Goal: Task Accomplishment & Management: Manage account settings

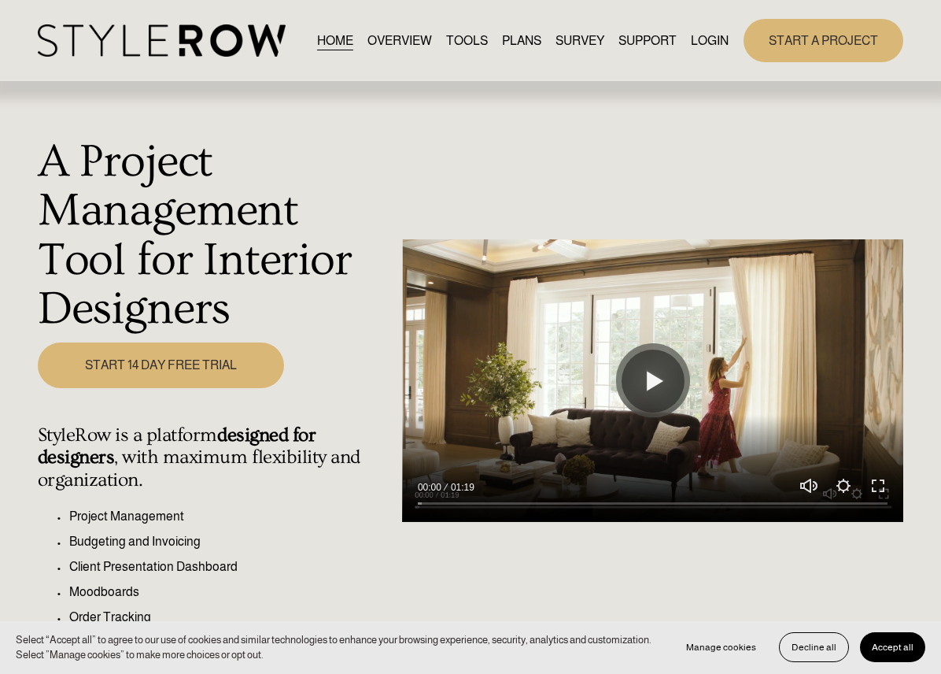
click at [711, 40] on link "LOGIN" at bounding box center [710, 40] width 38 height 21
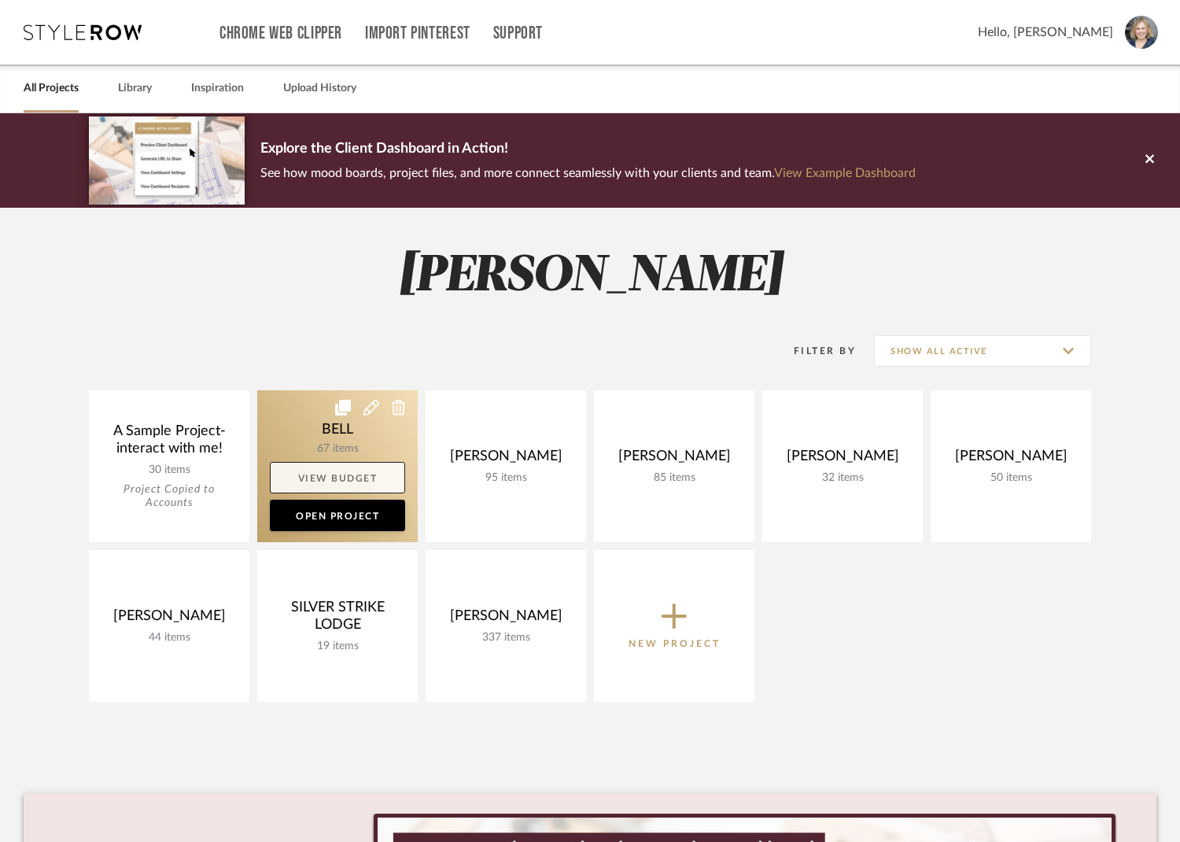
click at [387, 472] on link "View Budget" at bounding box center [337, 477] width 135 height 31
click at [325, 429] on link at bounding box center [337, 466] width 161 height 152
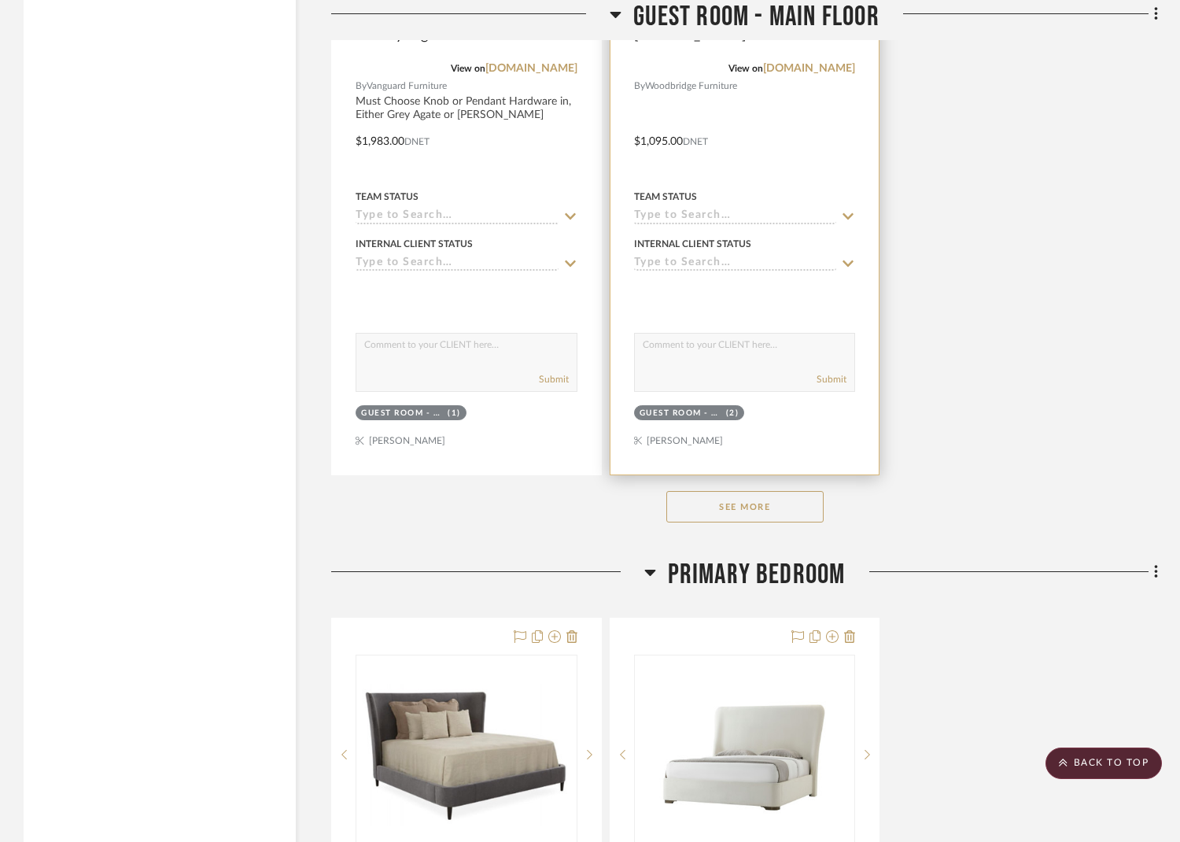
scroll to position [12639, 0]
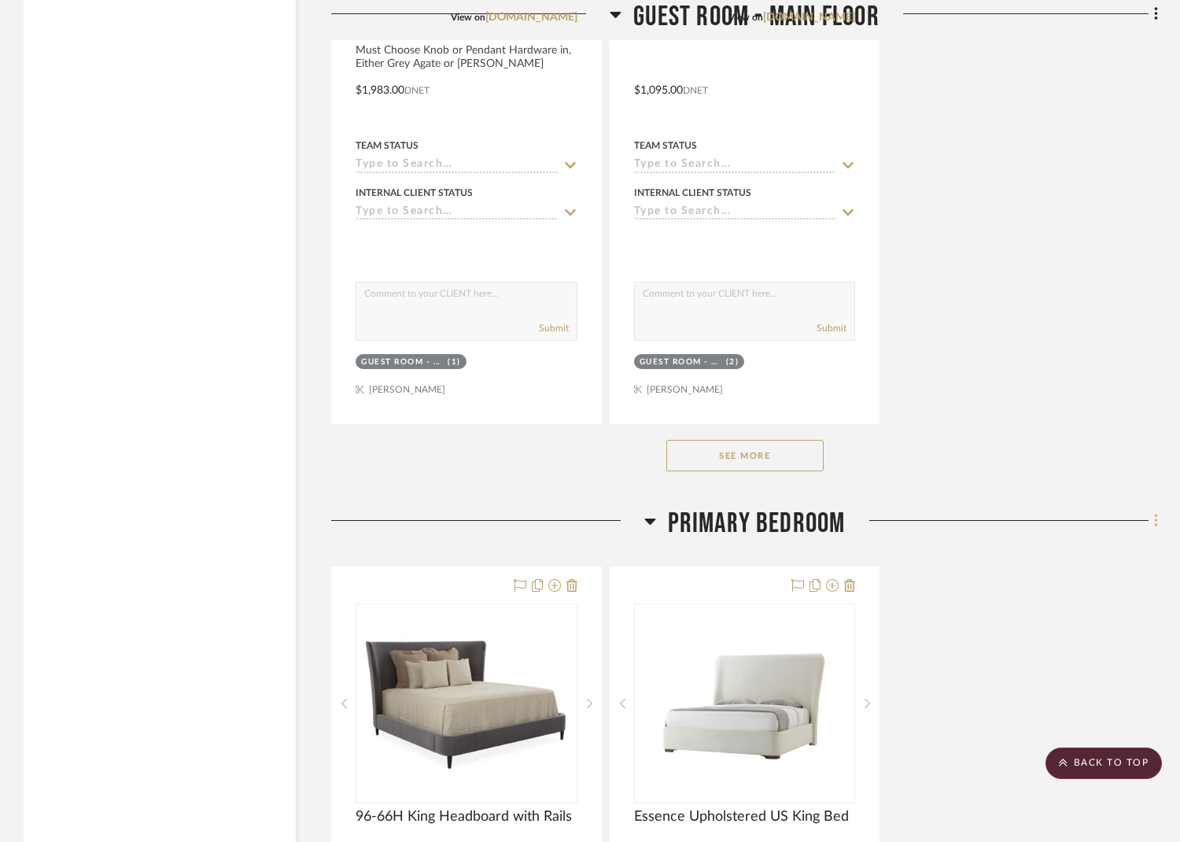
click at [1157, 512] on icon at bounding box center [1156, 520] width 5 height 17
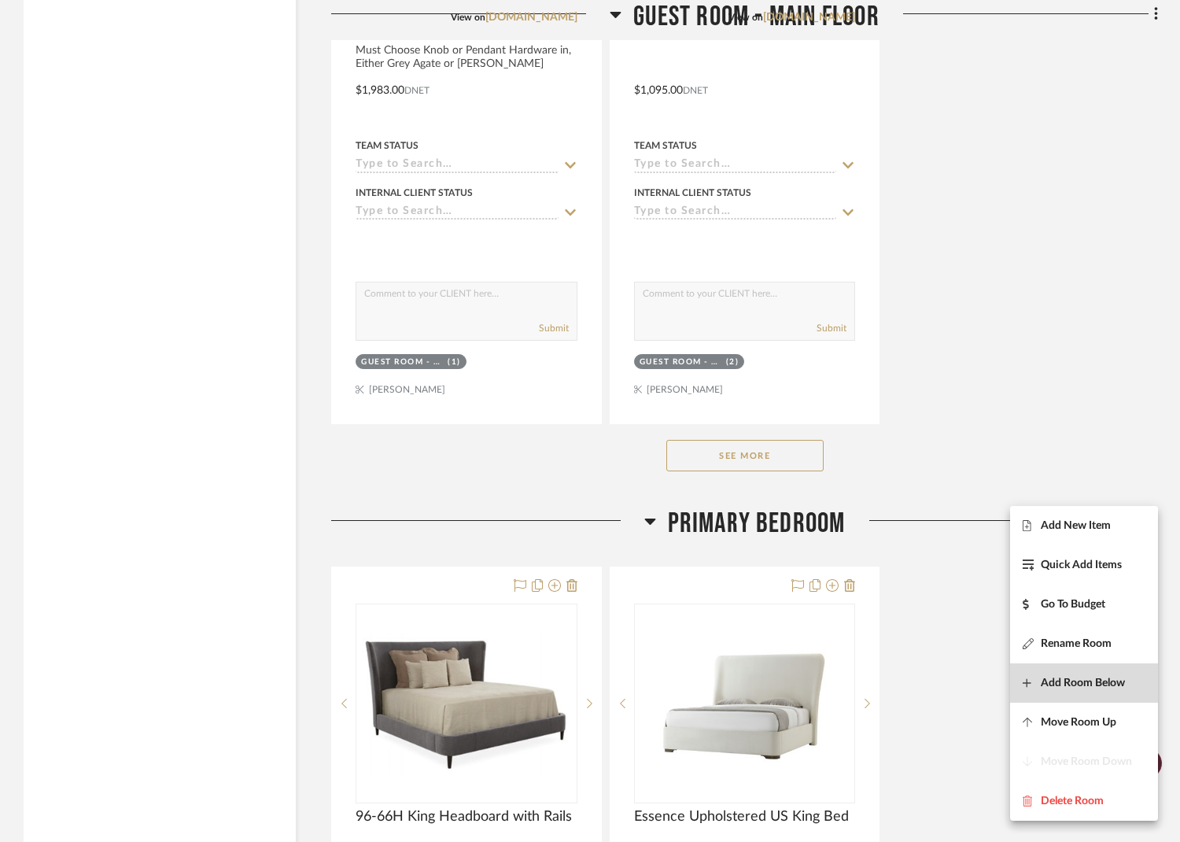
click at [1071, 682] on span "Add Room Below" at bounding box center [1083, 682] width 84 height 13
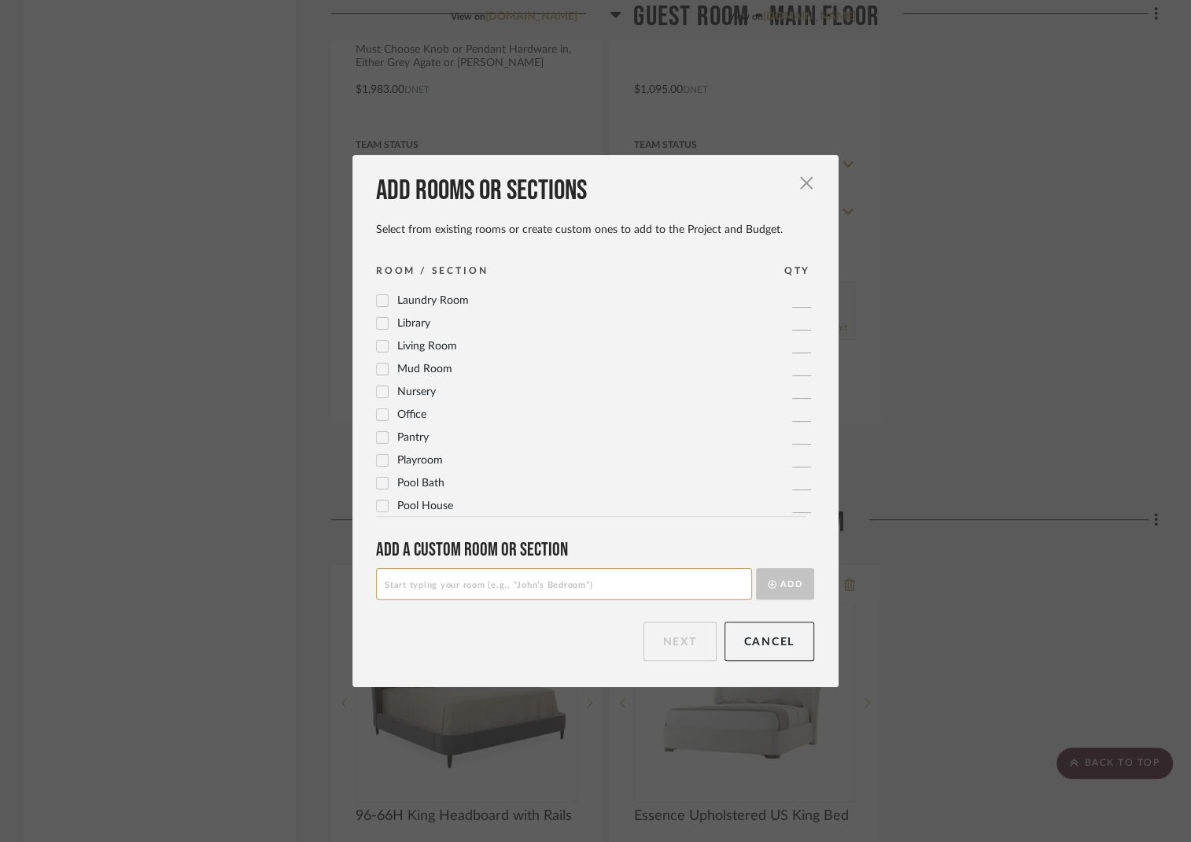
scroll to position [524, 0]
click at [401, 460] on span "Primary Bathroom" at bounding box center [441, 457] width 89 height 11
click at [677, 648] on button "Next" at bounding box center [680, 641] width 73 height 39
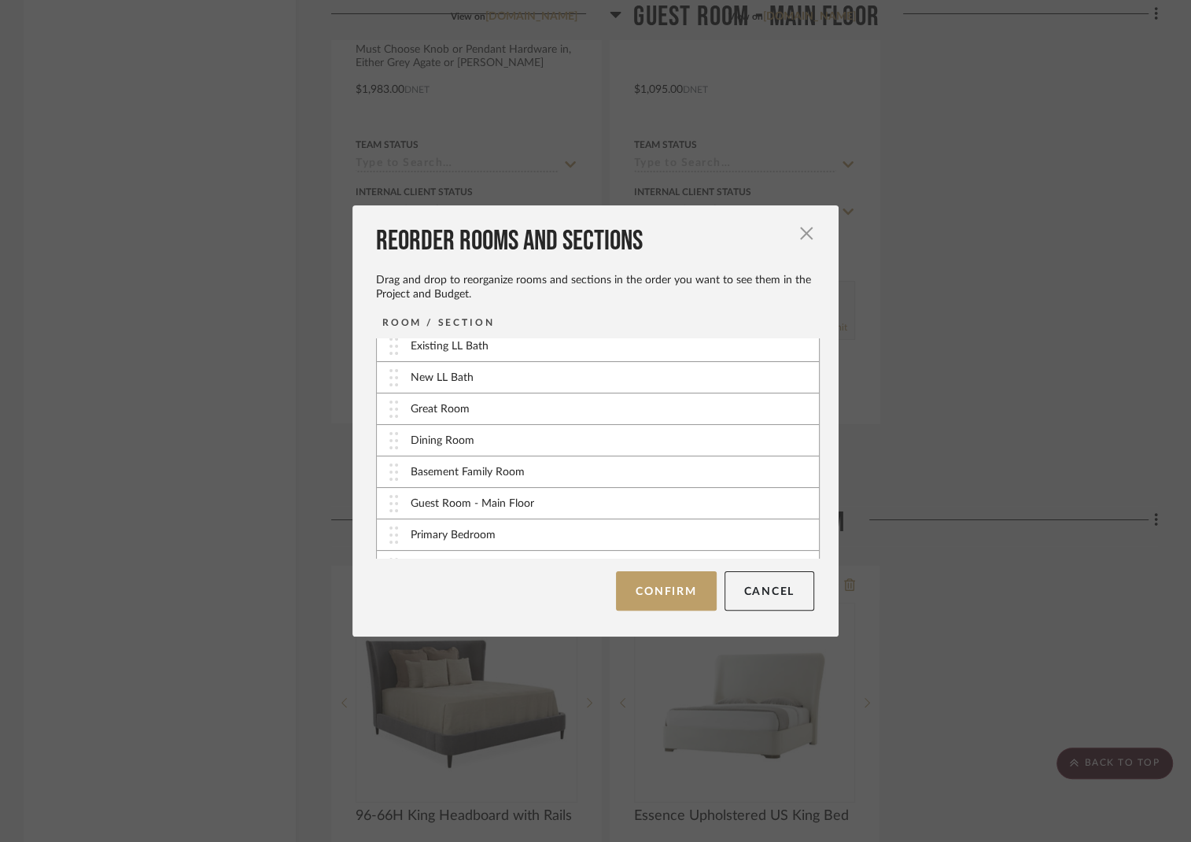
scroll to position [91, 0]
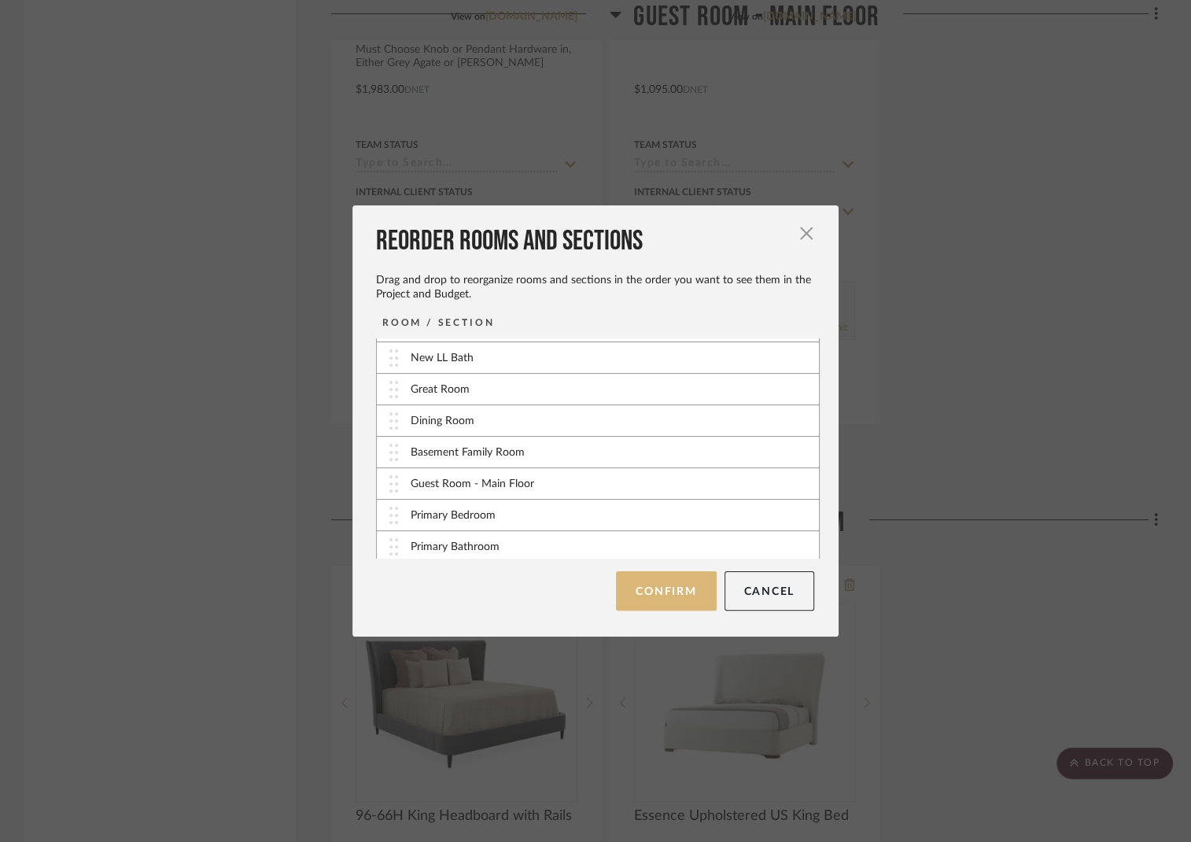
click at [681, 594] on button "Confirm" at bounding box center [666, 590] width 100 height 39
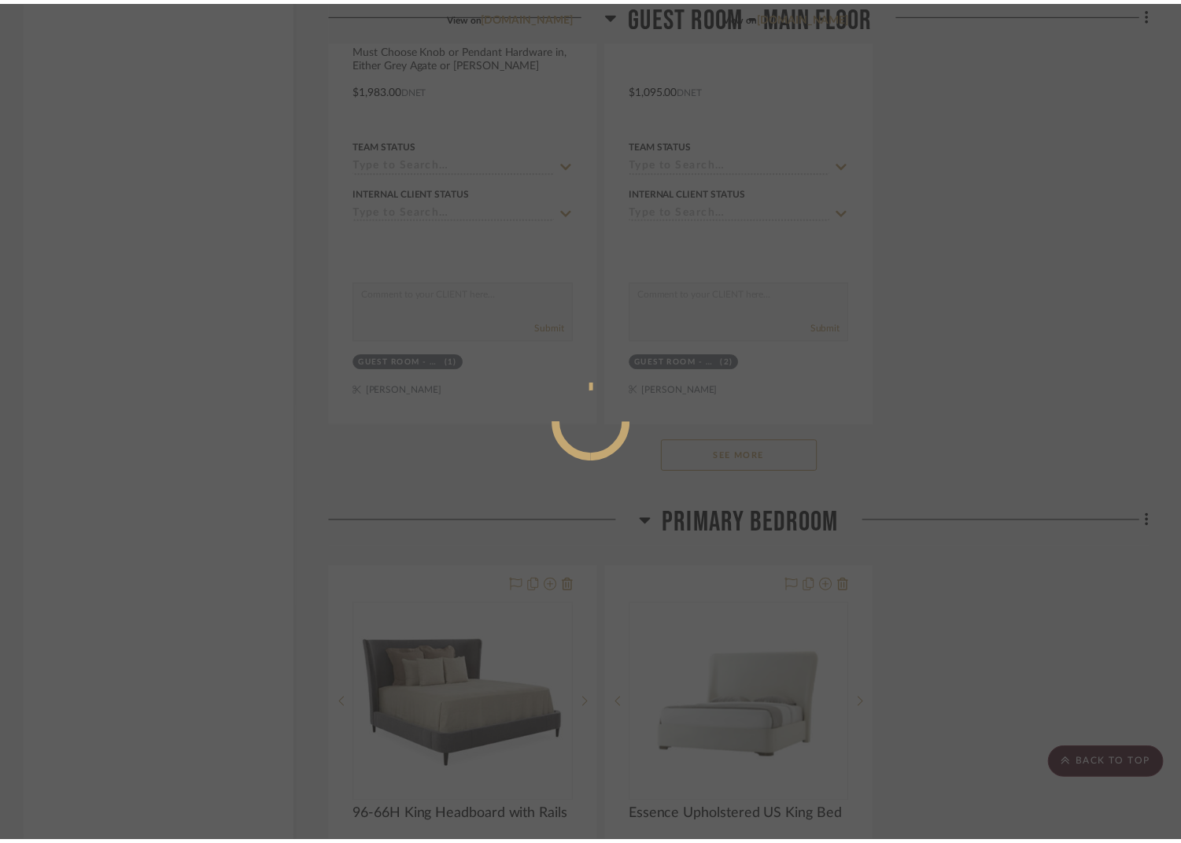
scroll to position [12639, 0]
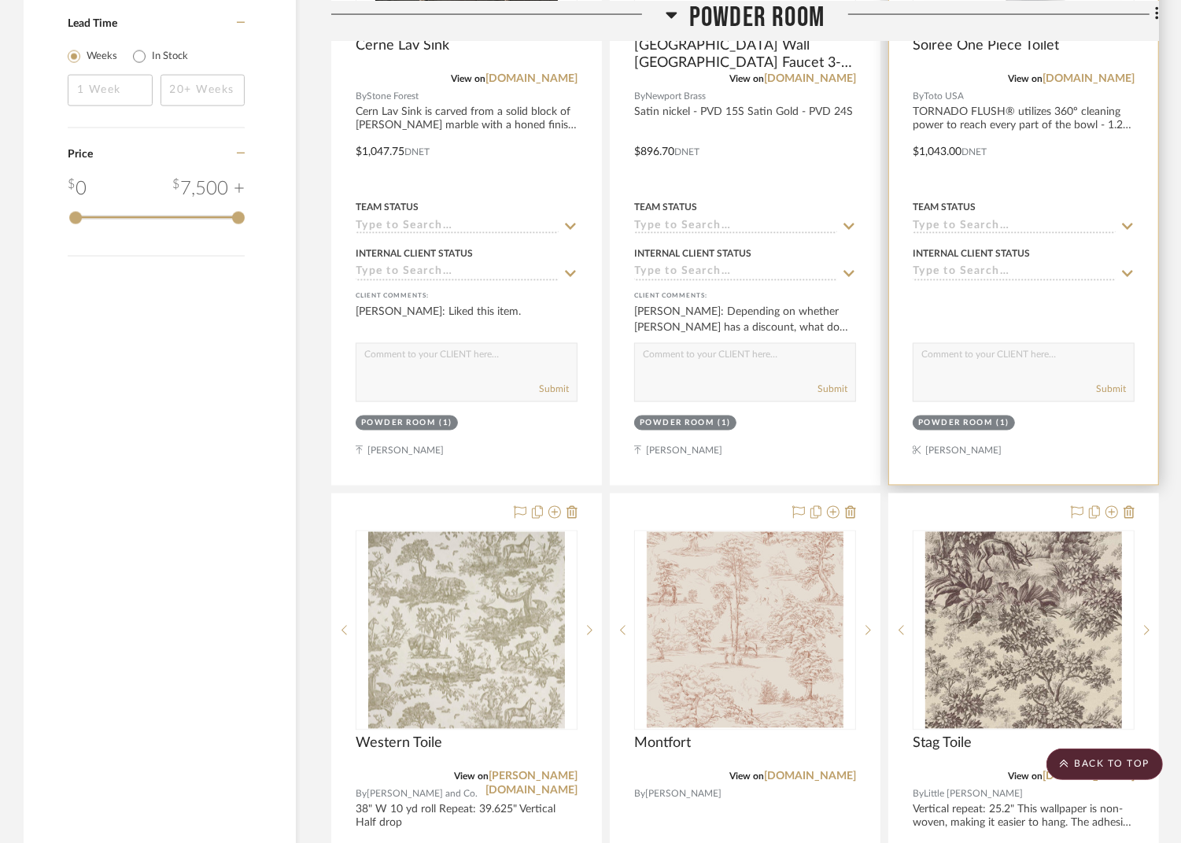
scroll to position [2024, 0]
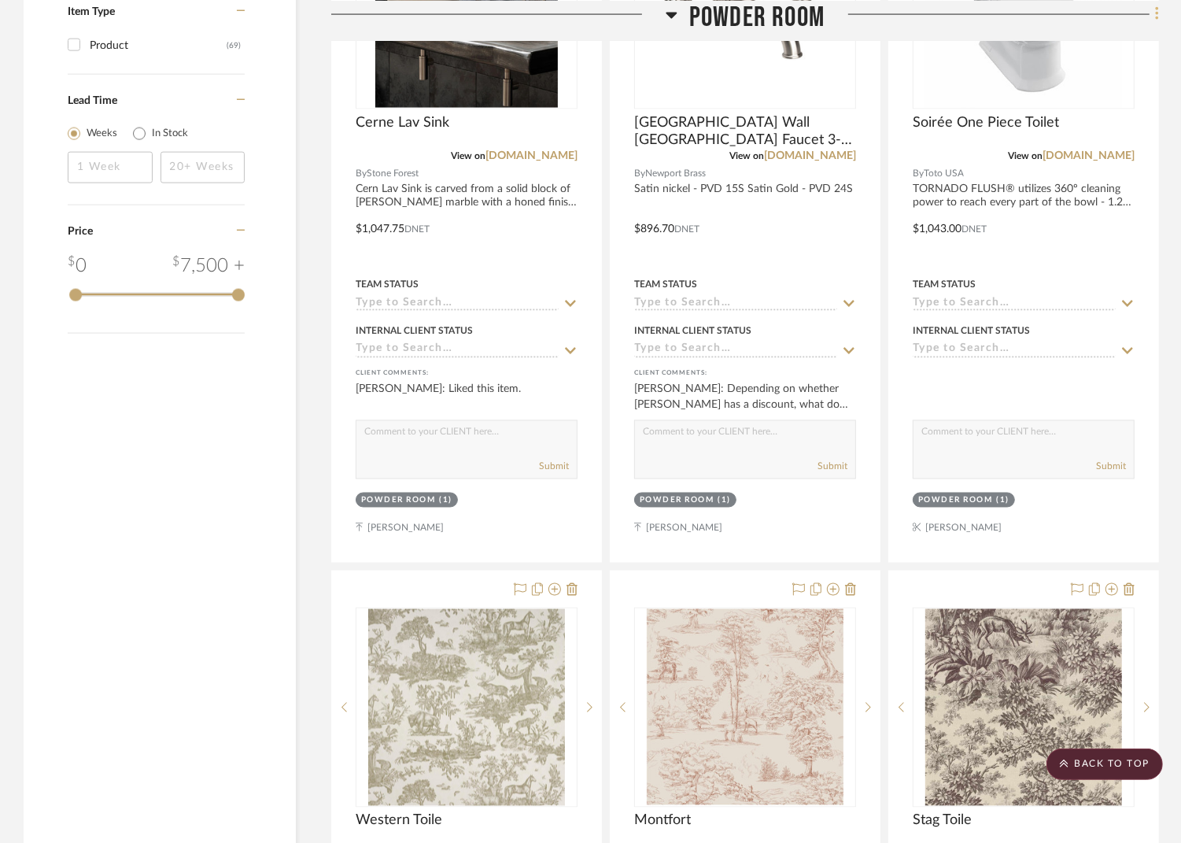
click at [1153, 13] on fa-icon at bounding box center [1155, 15] width 10 height 26
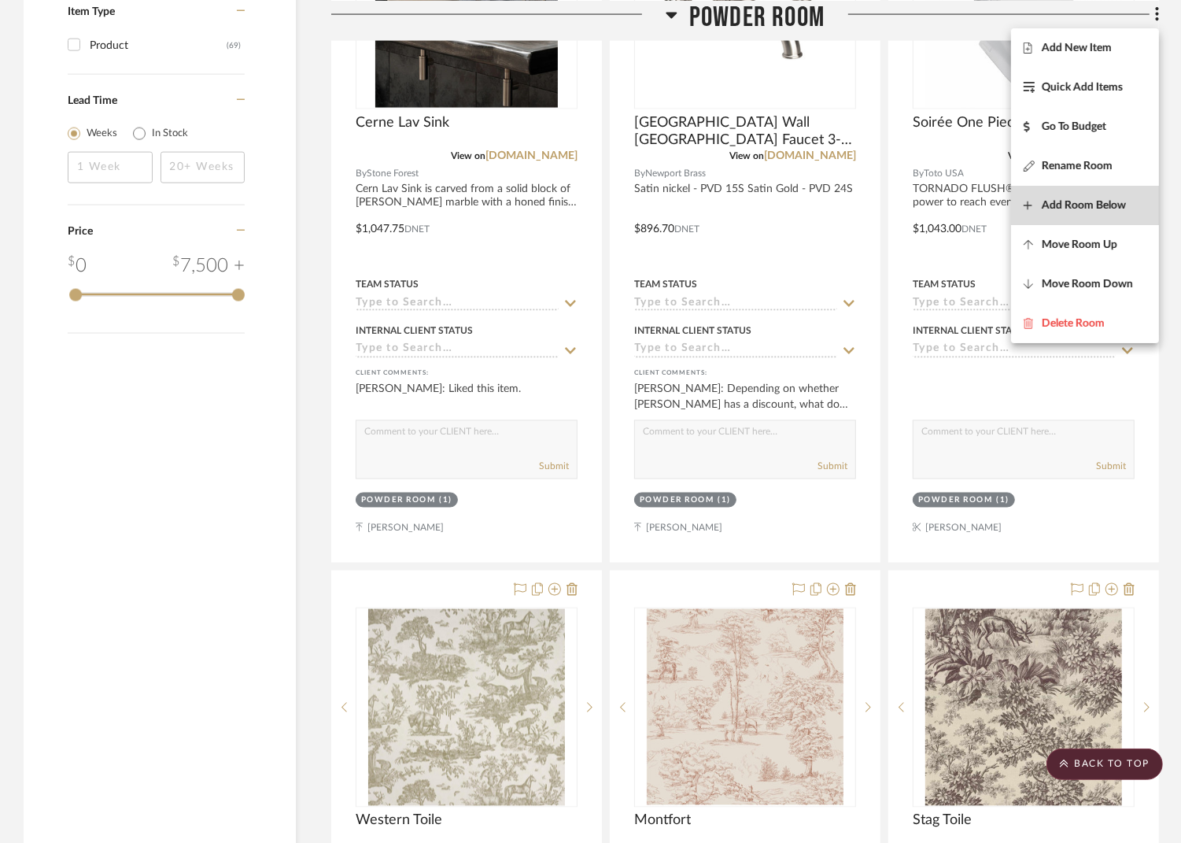
click at [1084, 194] on button "Add Room Below" at bounding box center [1085, 205] width 148 height 39
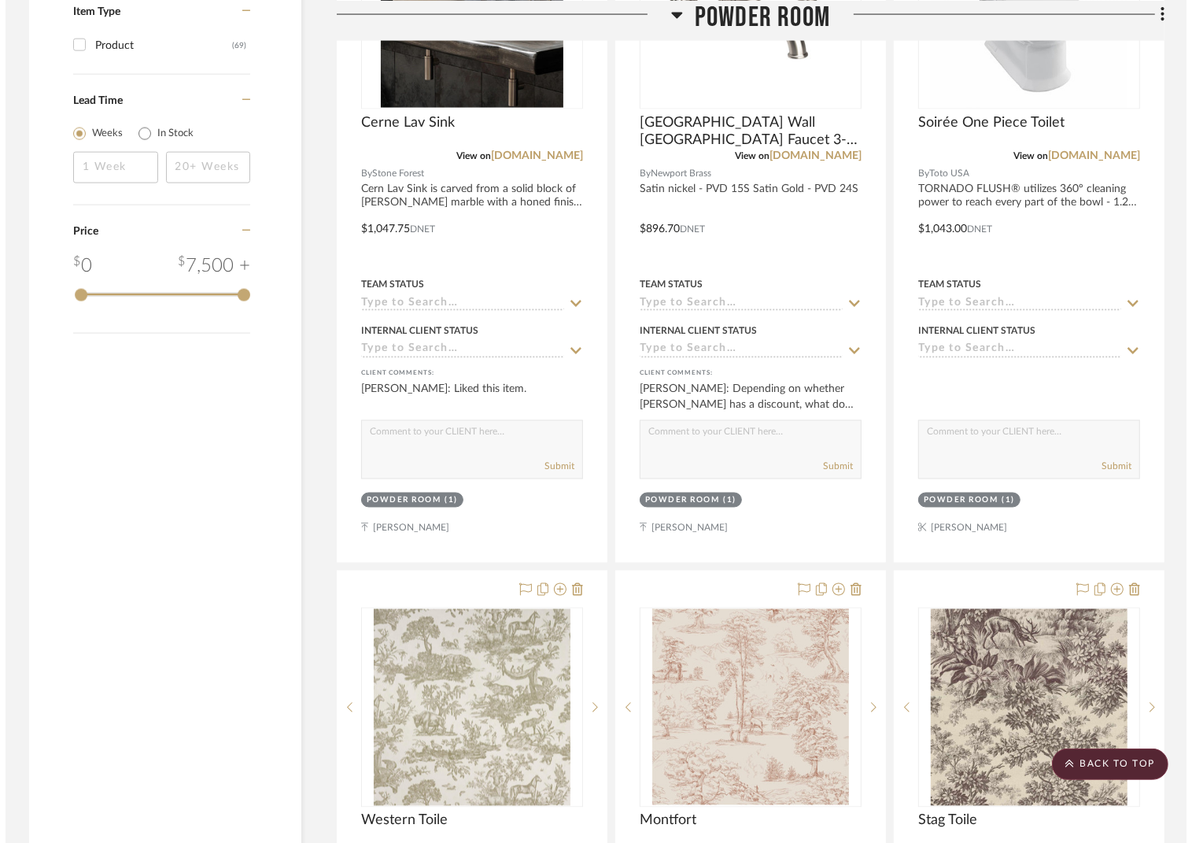
scroll to position [0, 0]
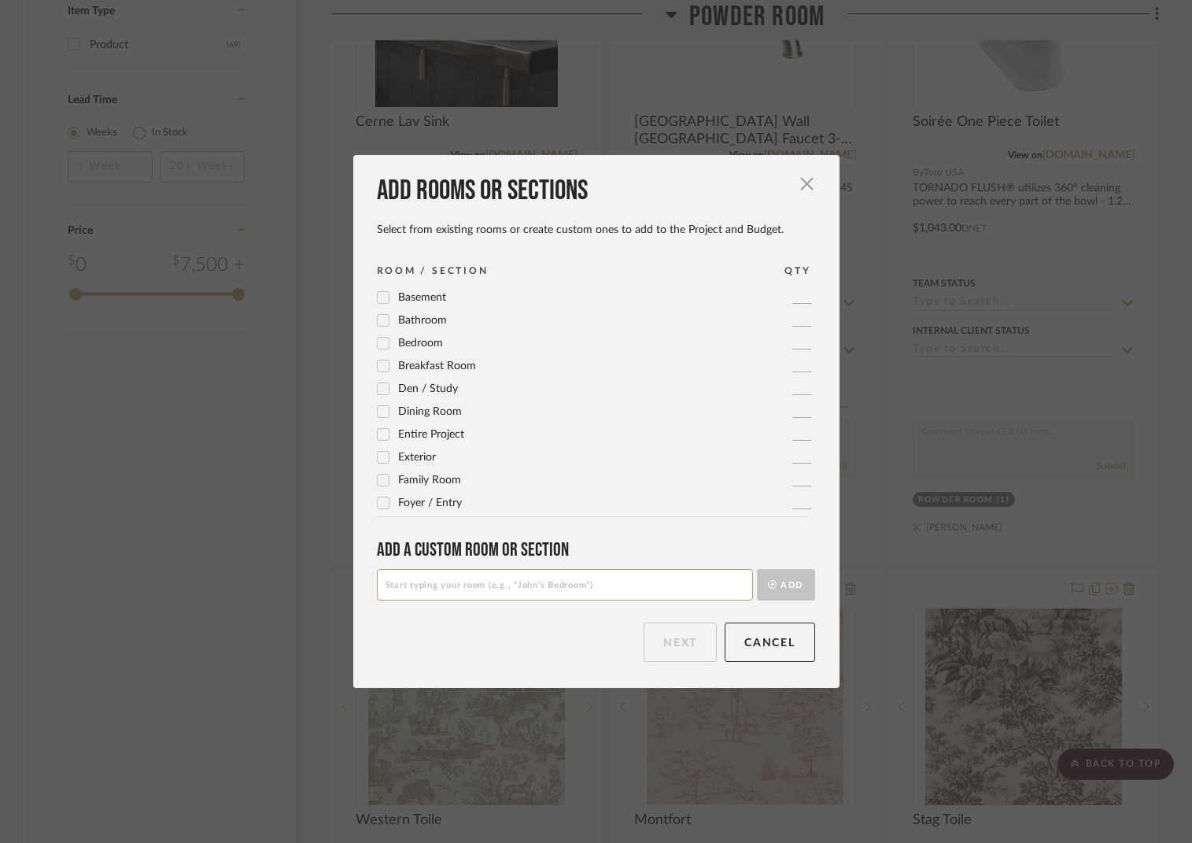
click at [513, 591] on input at bounding box center [565, 584] width 376 height 31
type input "Main Floor Guest Bathroom"
click at [784, 584] on button "Add" at bounding box center [786, 584] width 58 height 31
click at [668, 644] on button "Next" at bounding box center [680, 641] width 73 height 39
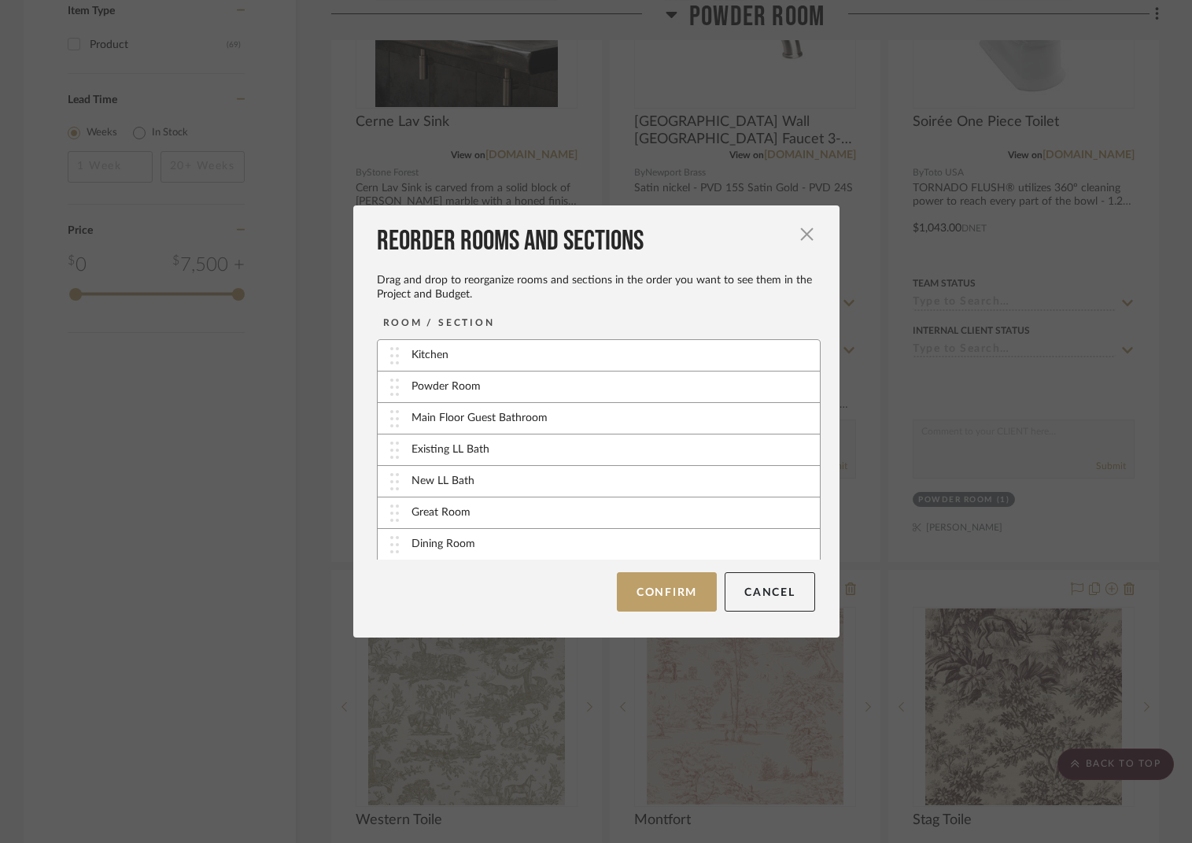
click at [592, 477] on div "New LL Bath" at bounding box center [599, 481] width 442 height 31
drag, startPoint x: 476, startPoint y: 525, endPoint x: 471, endPoint y: 452, distance: 72.5
drag, startPoint x: 457, startPoint y: 547, endPoint x: 469, endPoint y: 479, distance: 68.7
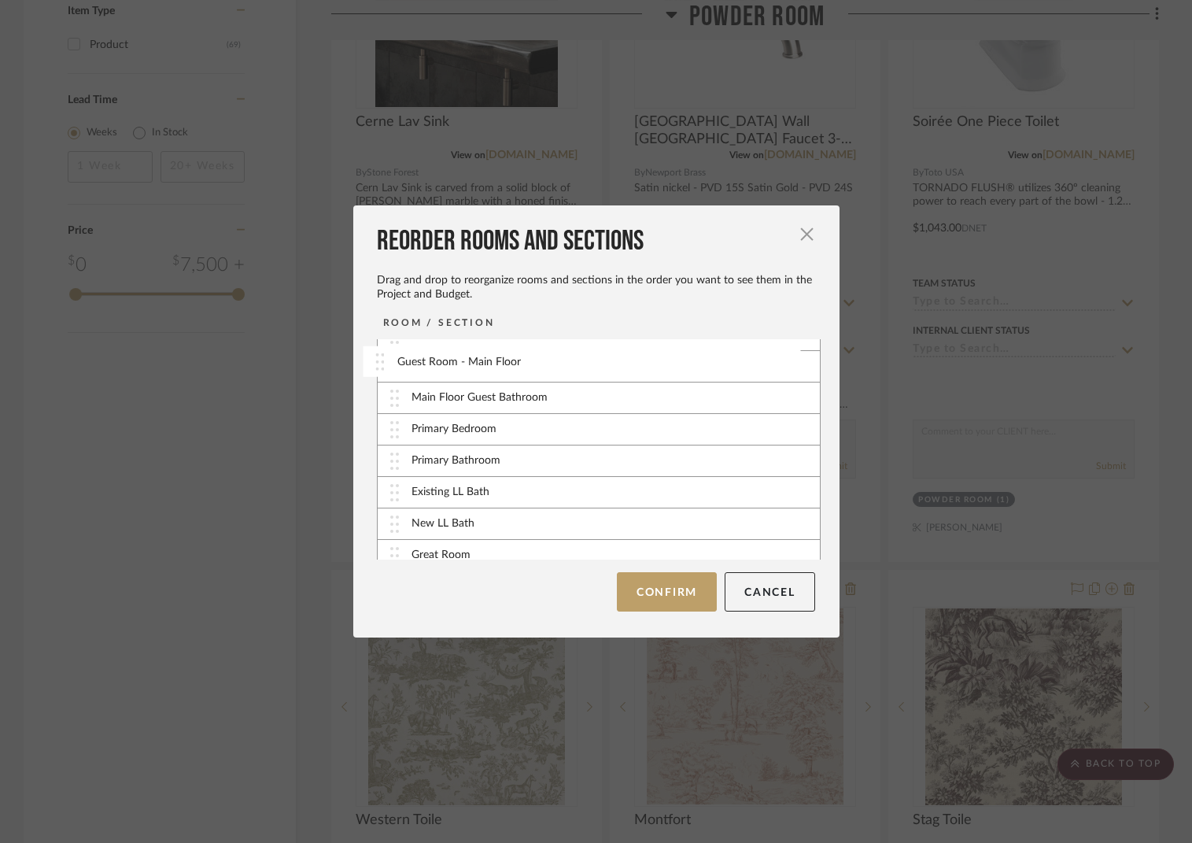
scroll to position [5, 0]
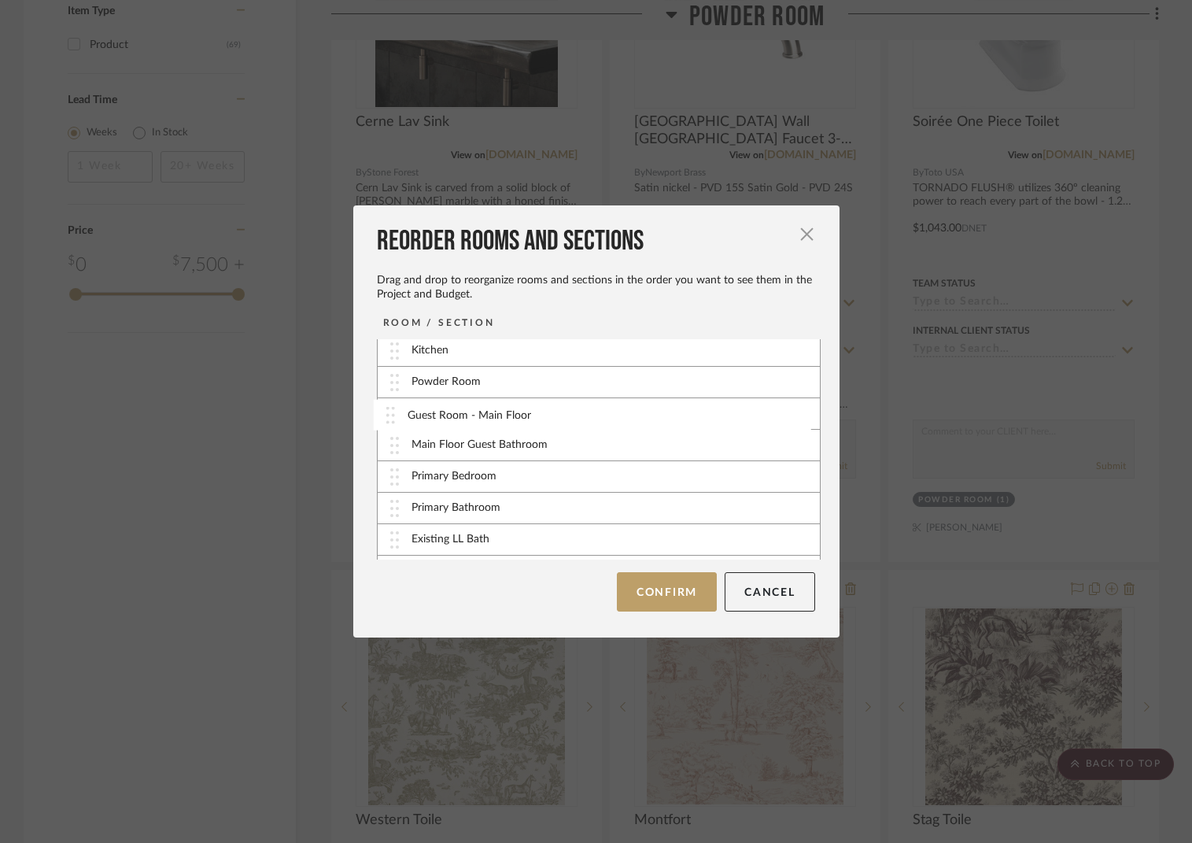
drag, startPoint x: 452, startPoint y: 542, endPoint x: 454, endPoint y: 414, distance: 128.3
click at [657, 584] on button "Confirm" at bounding box center [667, 591] width 100 height 39
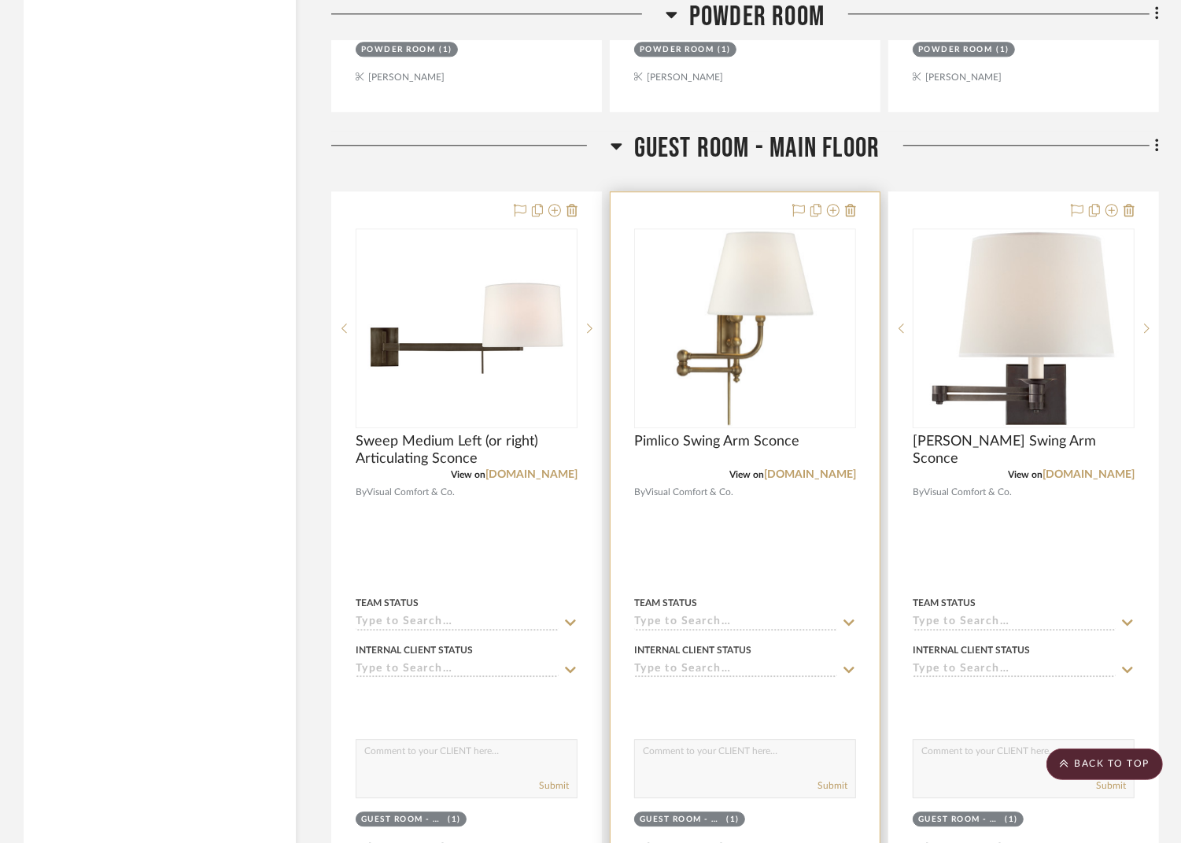
scroll to position [3004, 0]
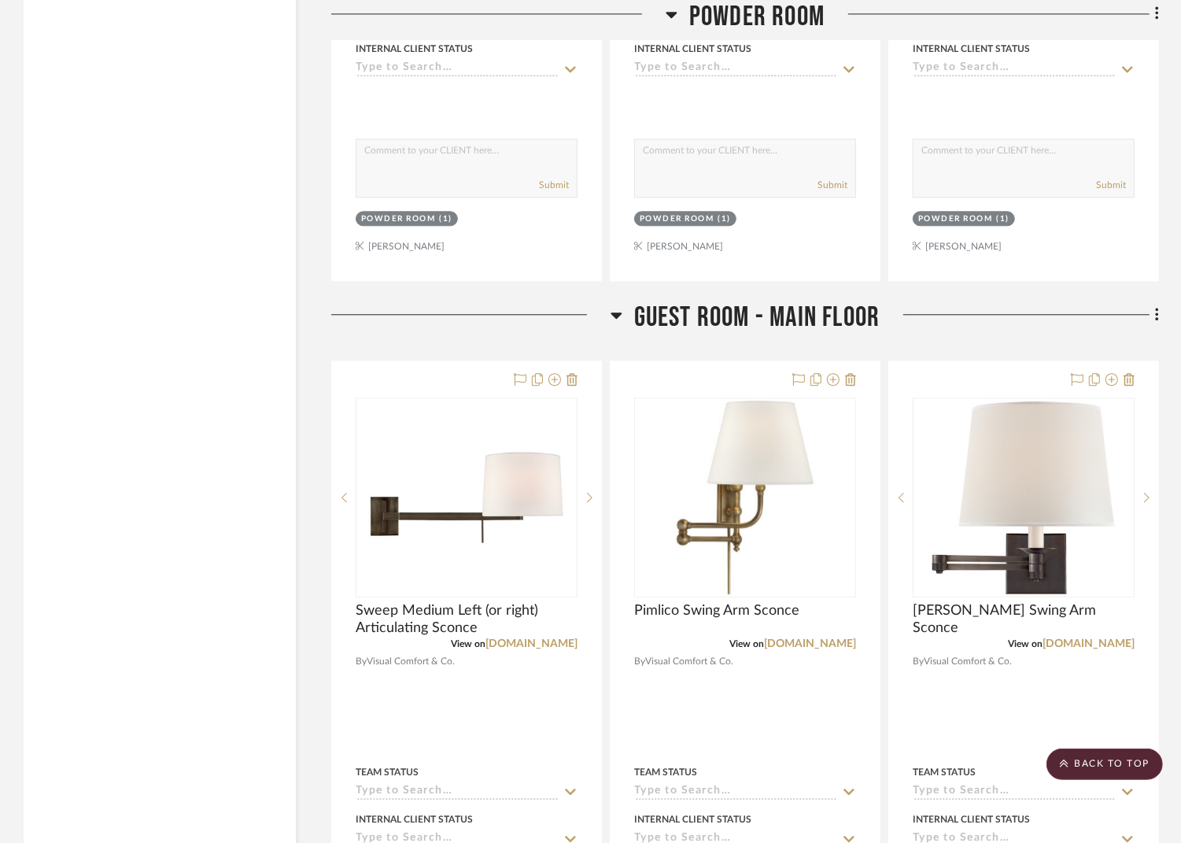
click at [1151, 308] on fa-icon at bounding box center [1155, 316] width 10 height 26
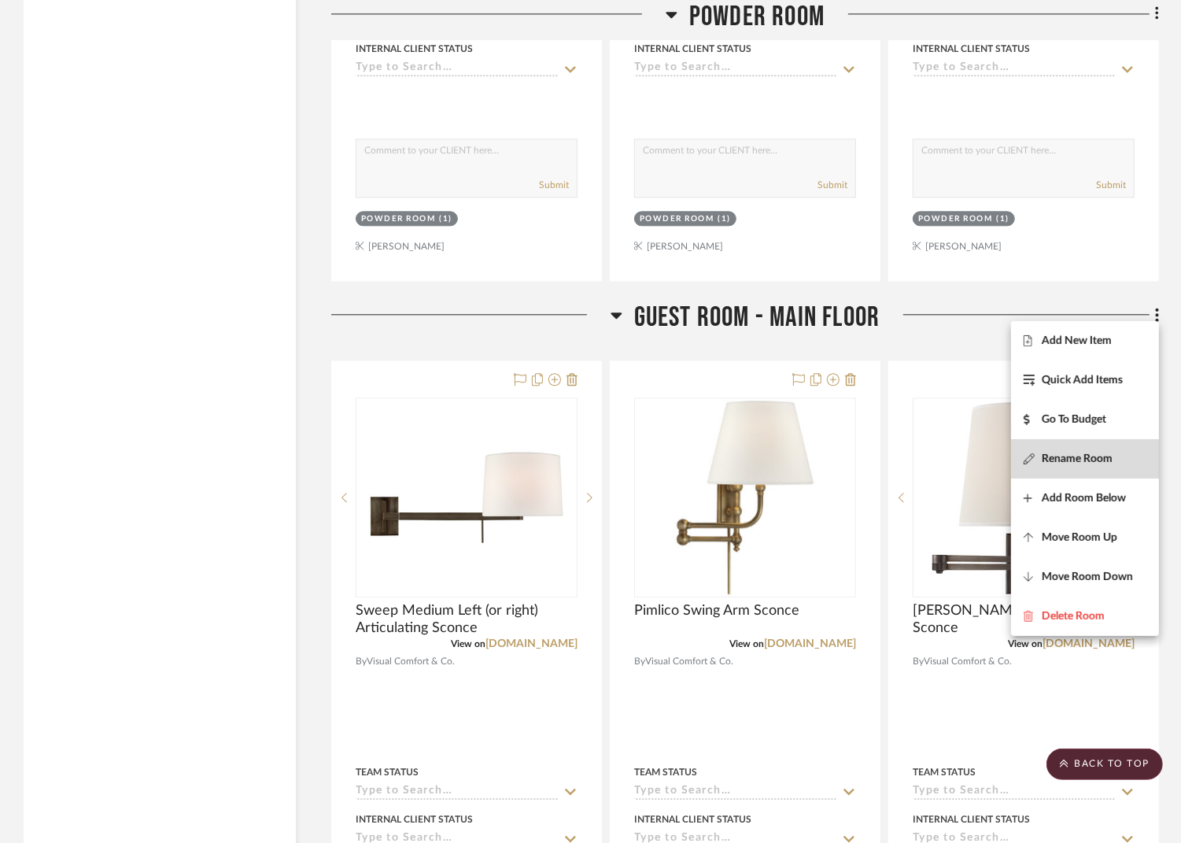
click at [1075, 446] on button "Rename Room" at bounding box center [1085, 458] width 148 height 39
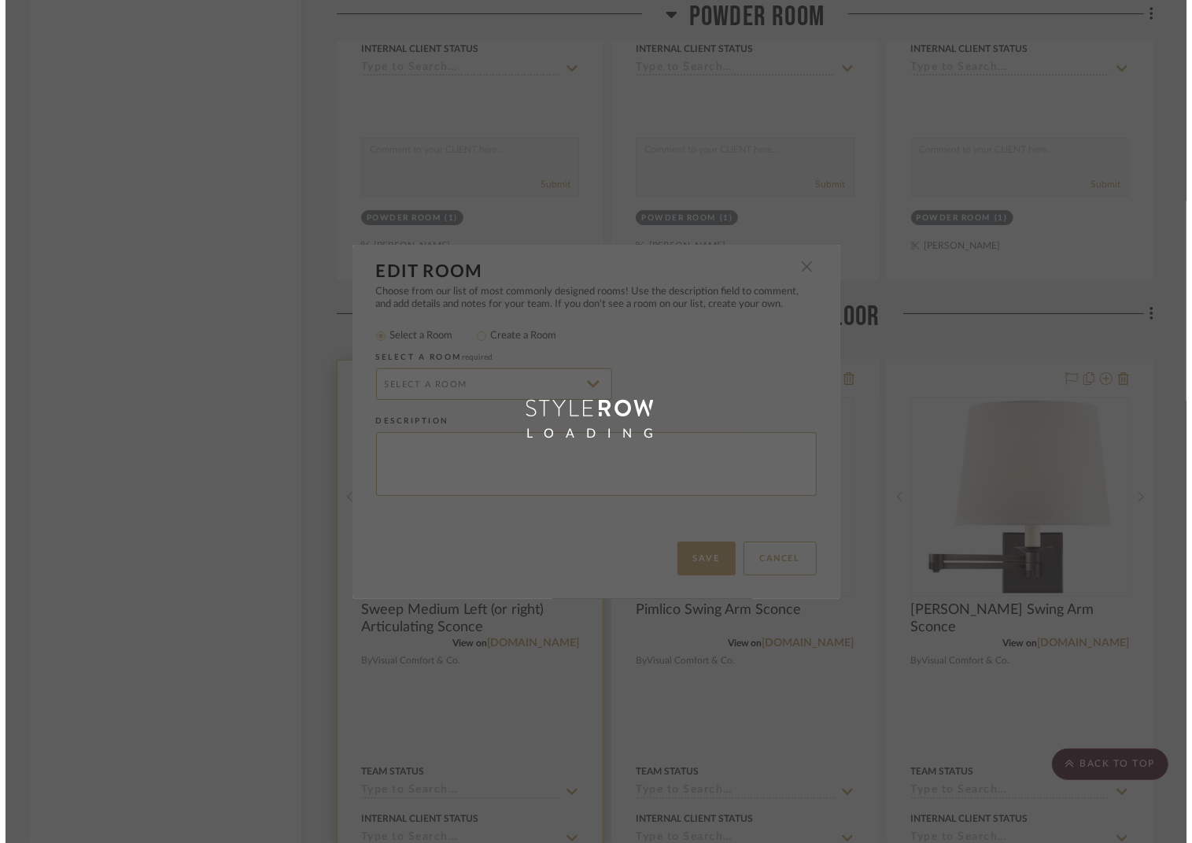
scroll to position [0, 0]
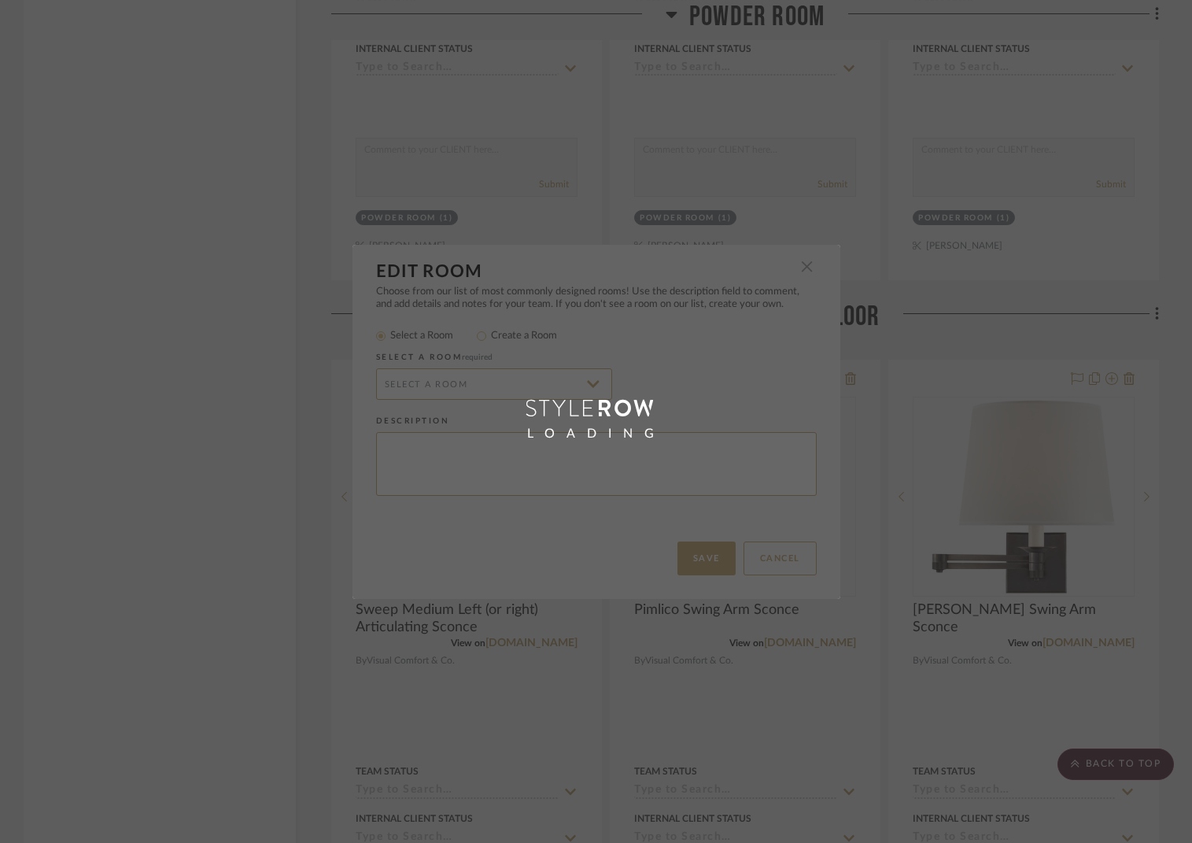
radio input "false"
radio input "true"
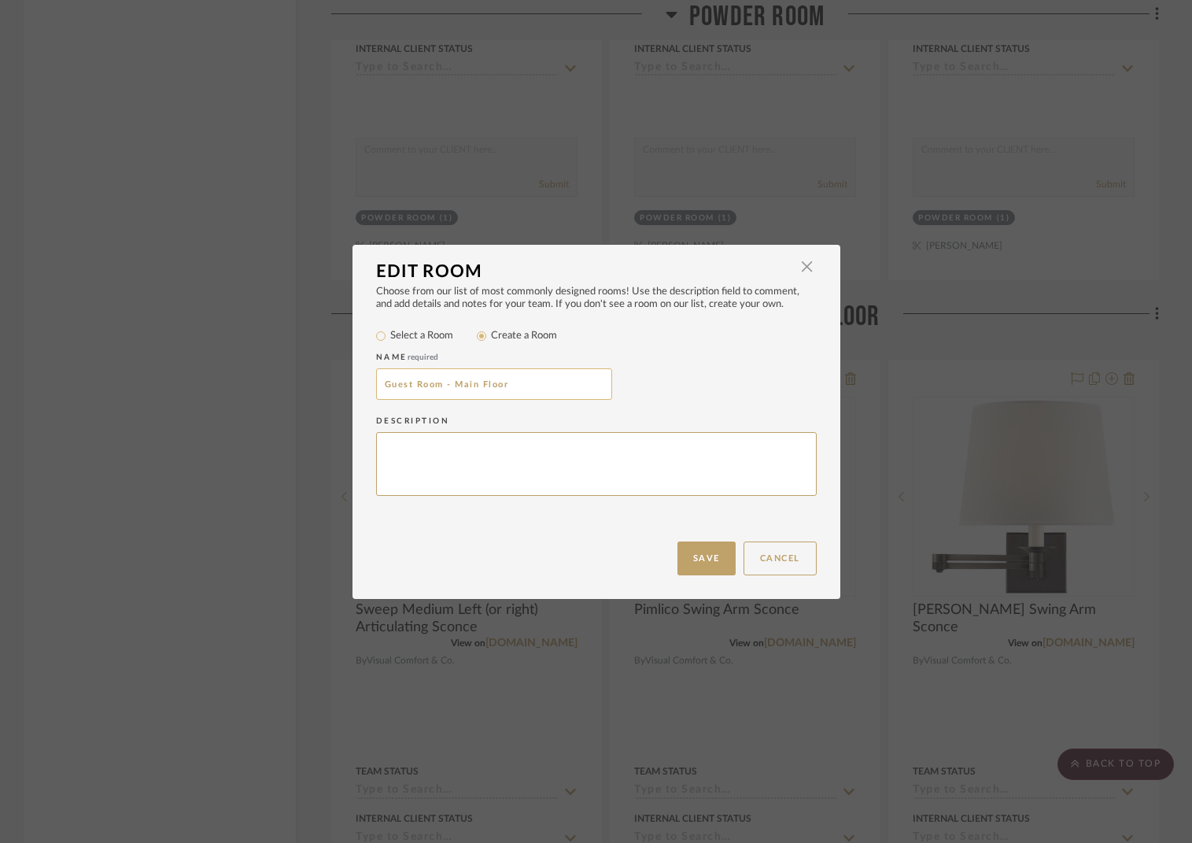
click at [417, 388] on input "Guest Room - Main Floor" at bounding box center [494, 383] width 236 height 31
type input "Guest Bedroom - Main Floor"
click at [705, 559] on button "Save" at bounding box center [706, 558] width 58 height 34
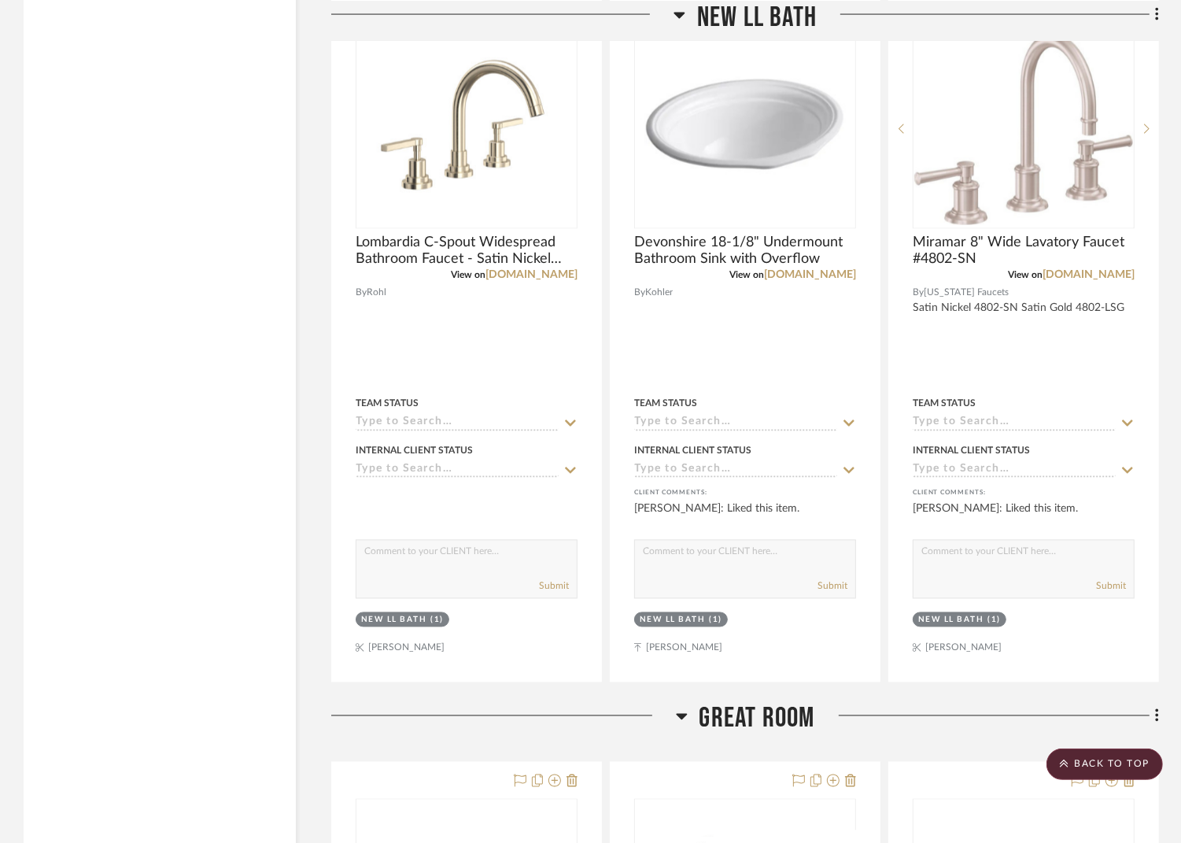
scroll to position [6623, 0]
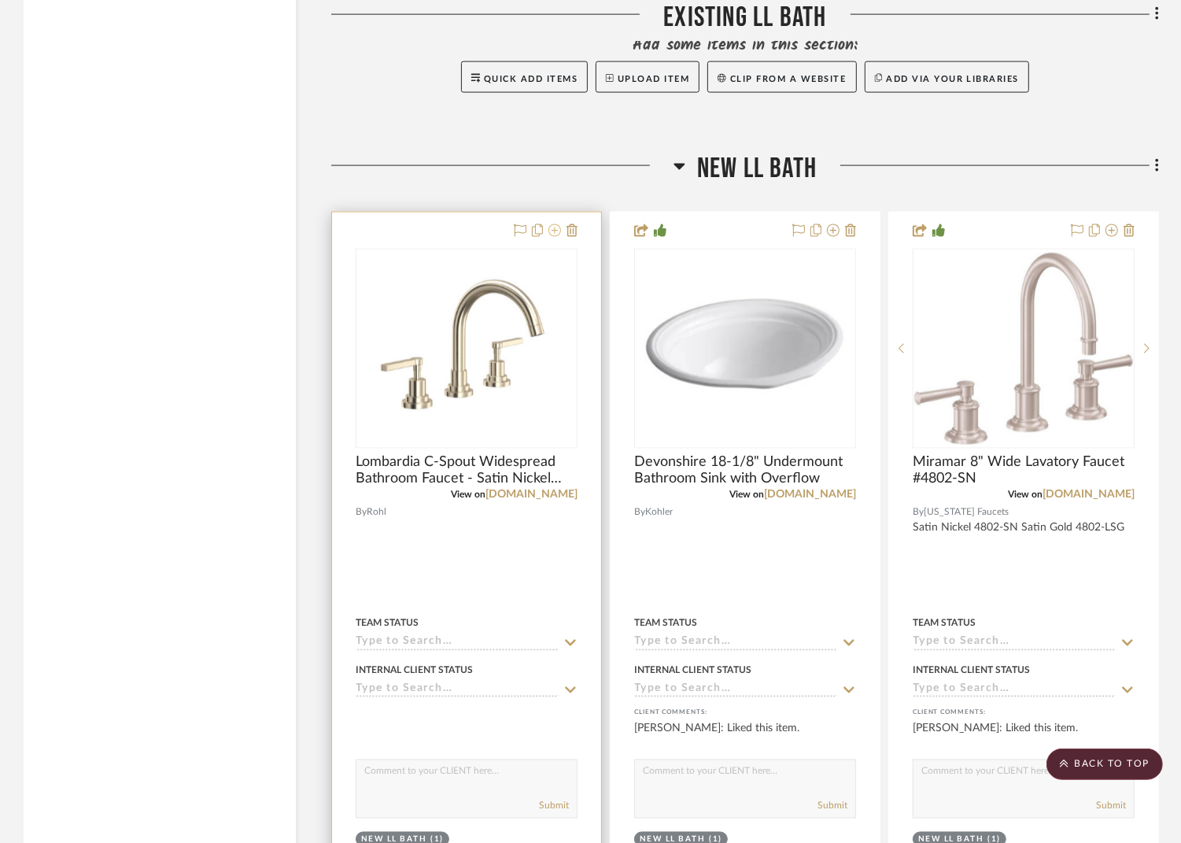
click at [554, 224] on icon at bounding box center [554, 230] width 13 height 13
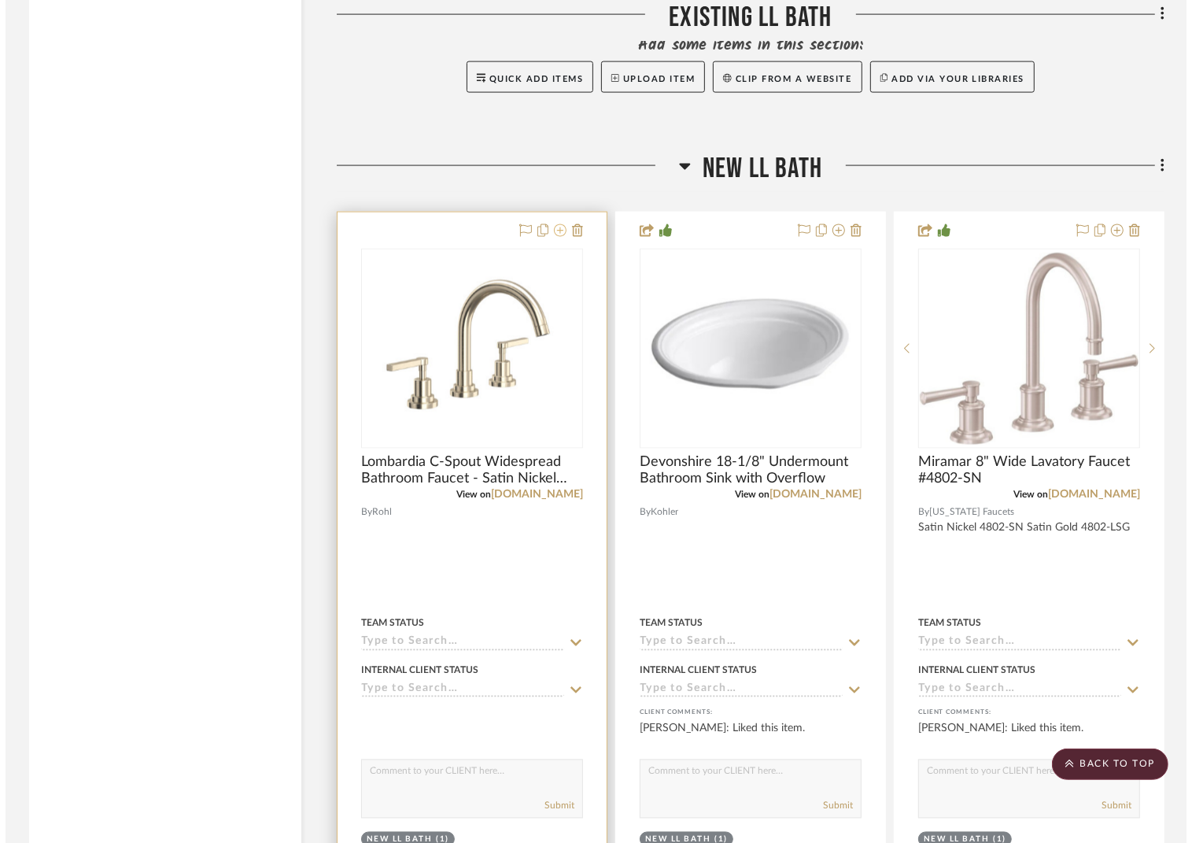
scroll to position [0, 0]
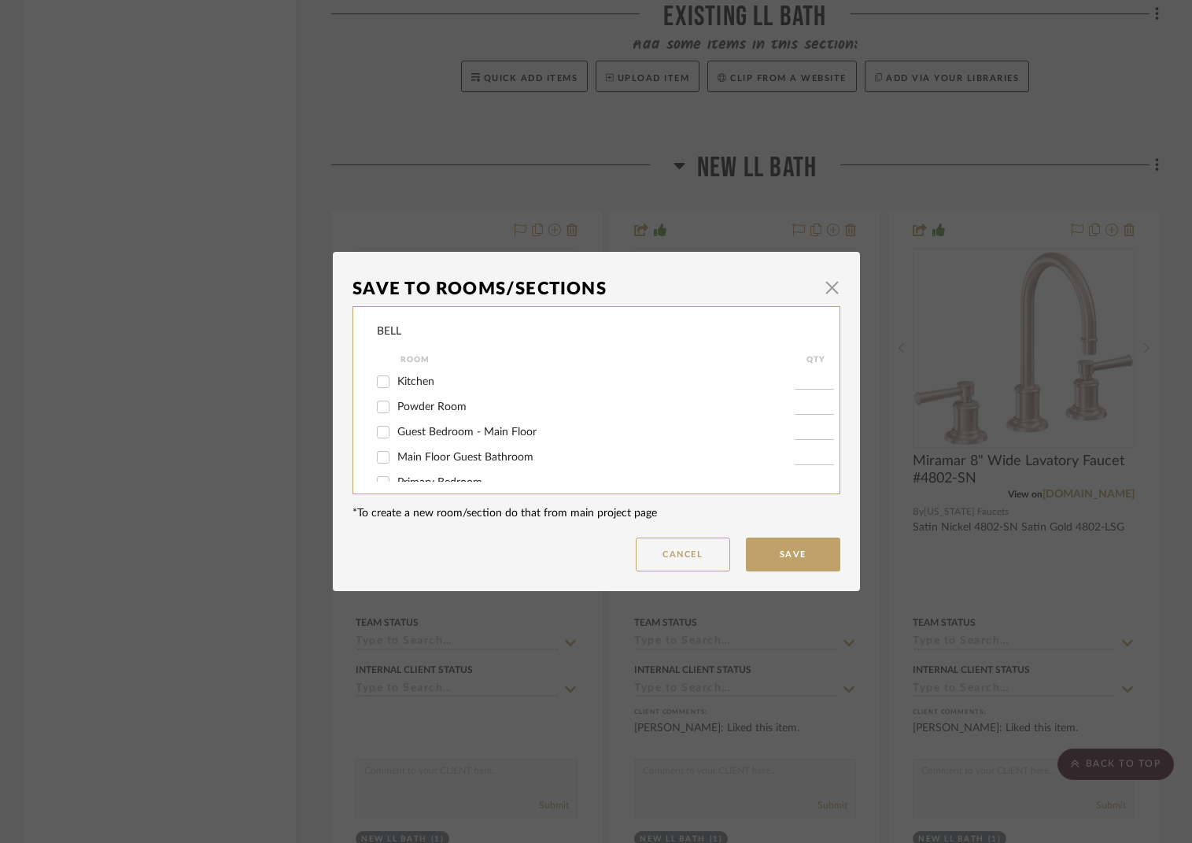
click at [378, 460] on input "Main Floor Guest Bathroom" at bounding box center [383, 457] width 25 height 25
checkbox input "true"
type input "1"
click at [806, 553] on button "Save" at bounding box center [793, 554] width 94 height 34
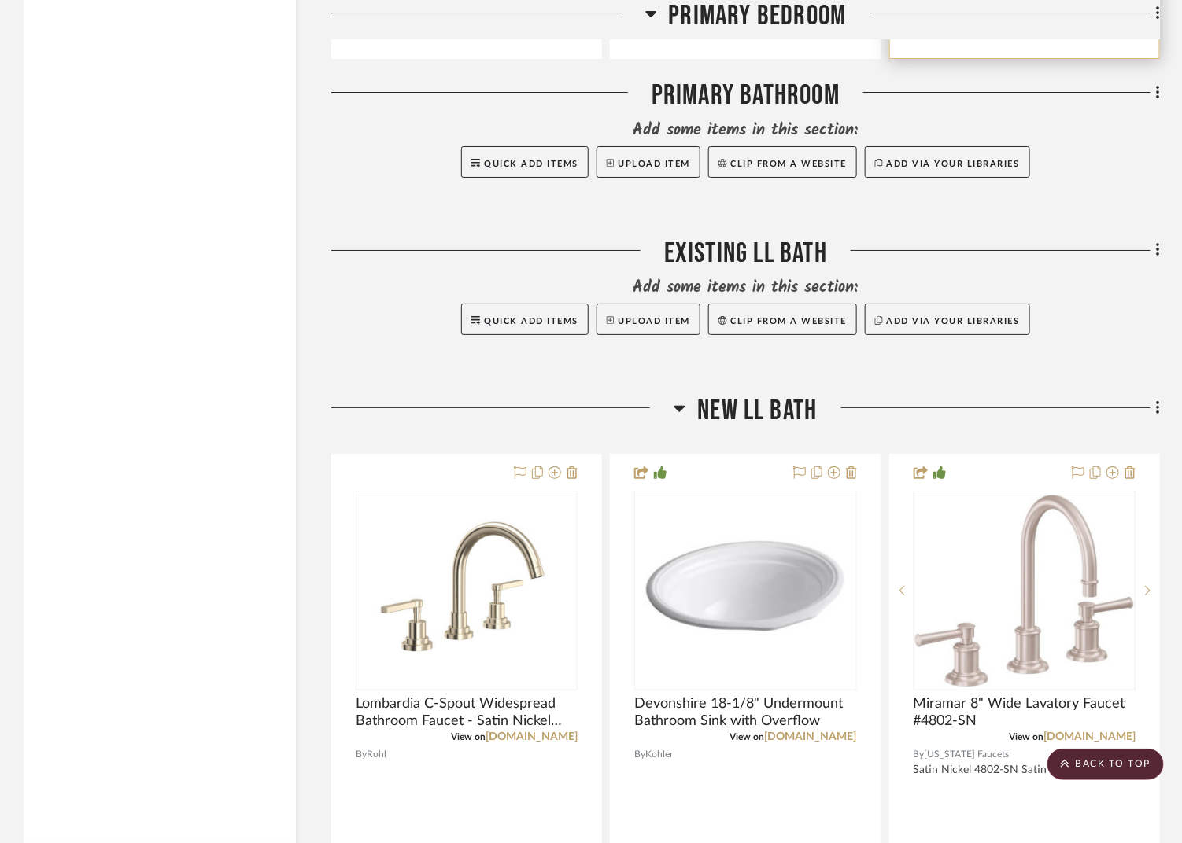
scroll to position [7052, 0]
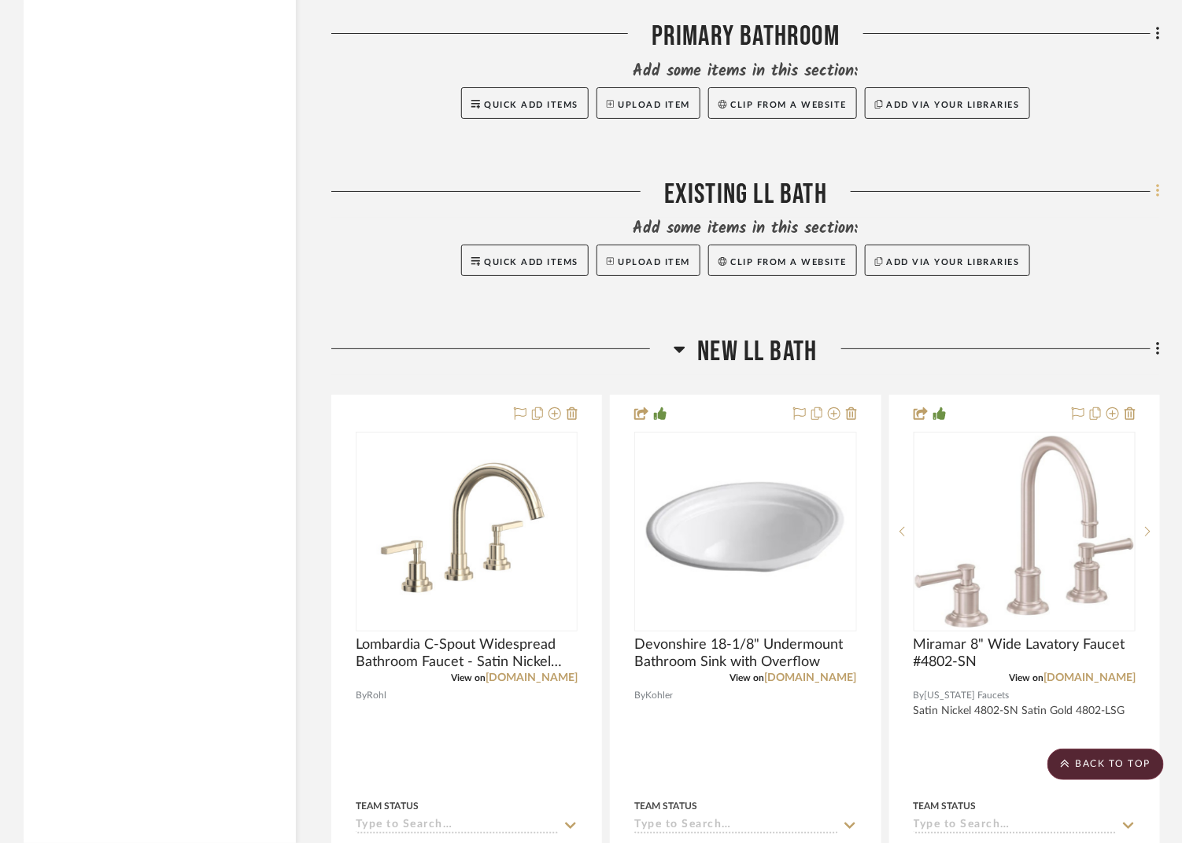
click at [1157, 183] on icon at bounding box center [1158, 191] width 5 height 17
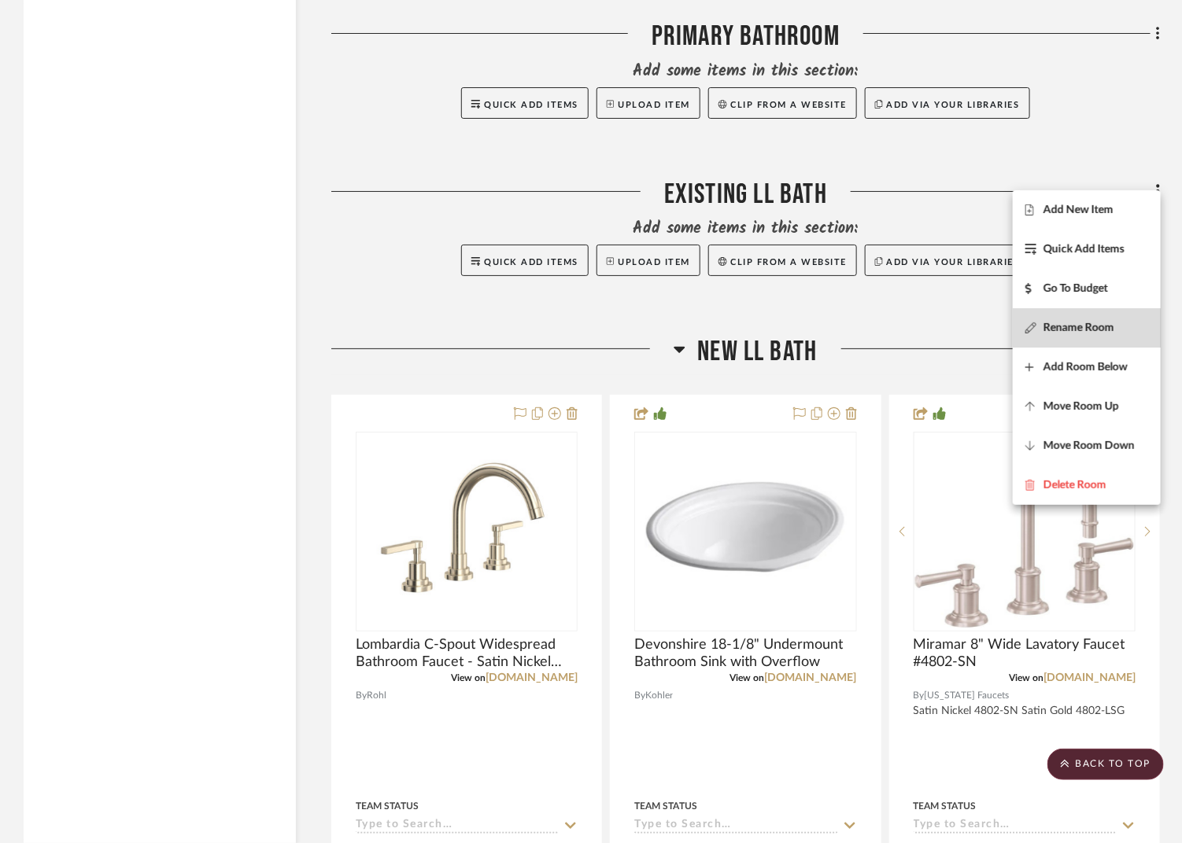
click at [1069, 322] on span "Rename Room" at bounding box center [1078, 327] width 71 height 13
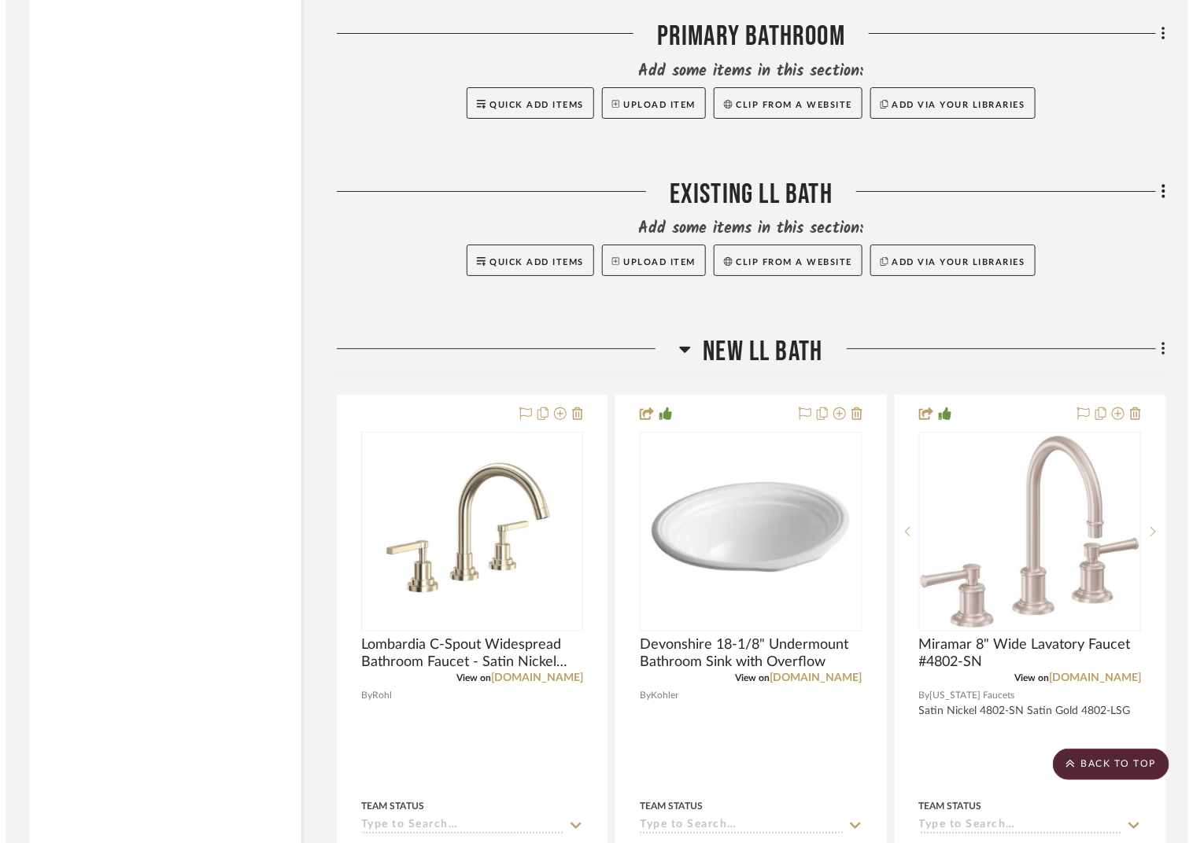
scroll to position [0, 0]
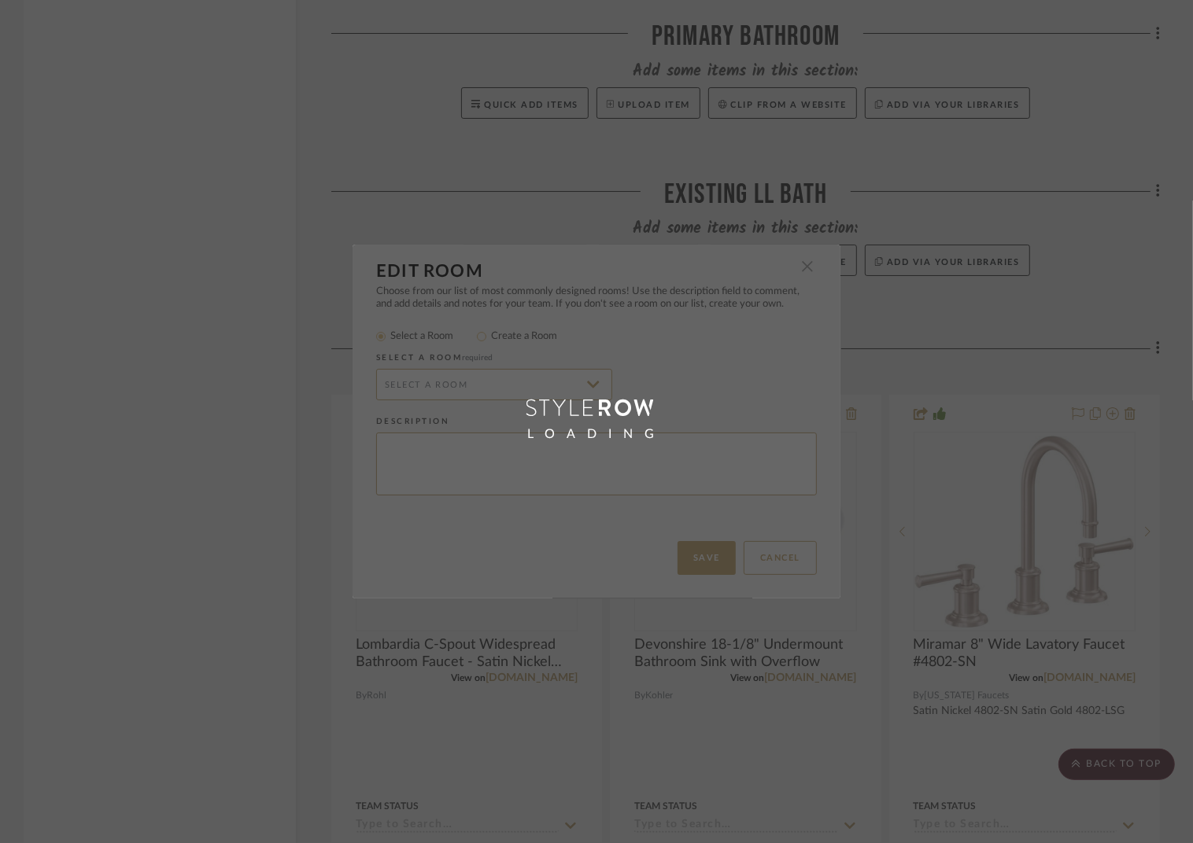
radio input "false"
radio input "true"
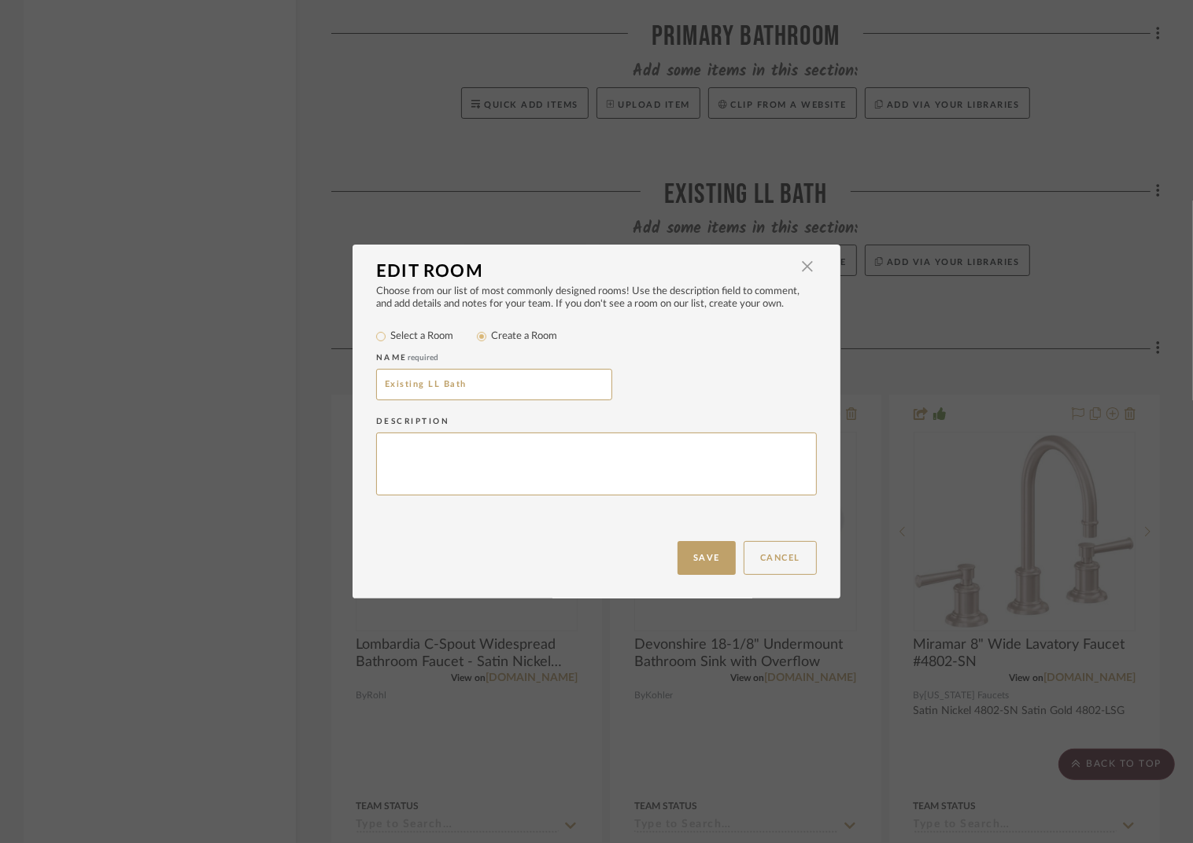
drag, startPoint x: 423, startPoint y: 388, endPoint x: 352, endPoint y: 378, distance: 72.3
click at [352, 378] on div "Choose from our list of most commonly designed rooms! Use the description field…" at bounding box center [596, 414] width 488 height 256
click at [397, 382] on input "LL Bath" at bounding box center [494, 384] width 236 height 31
click at [473, 391] on input "LL Middle Bath" at bounding box center [494, 384] width 236 height 31
type input "LL Middle Bath 2"
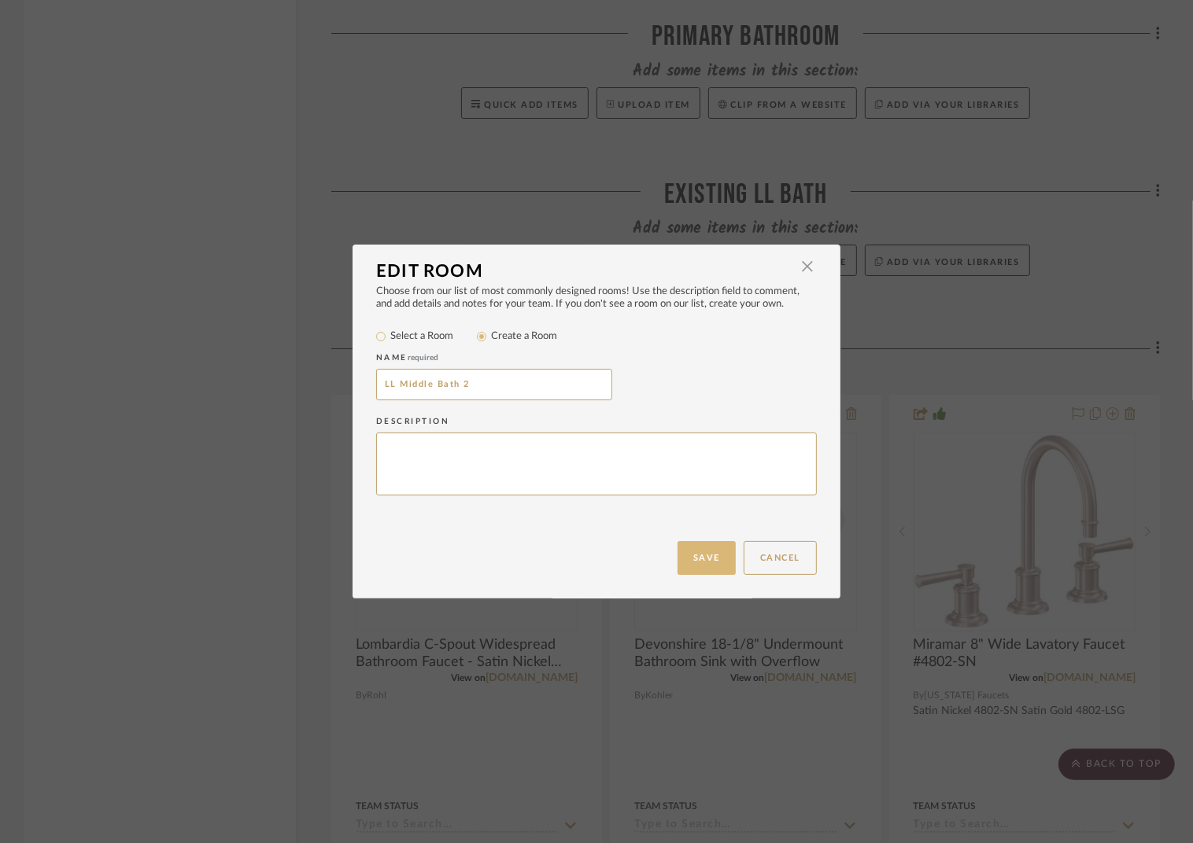
click at [714, 552] on button "Save" at bounding box center [706, 558] width 58 height 34
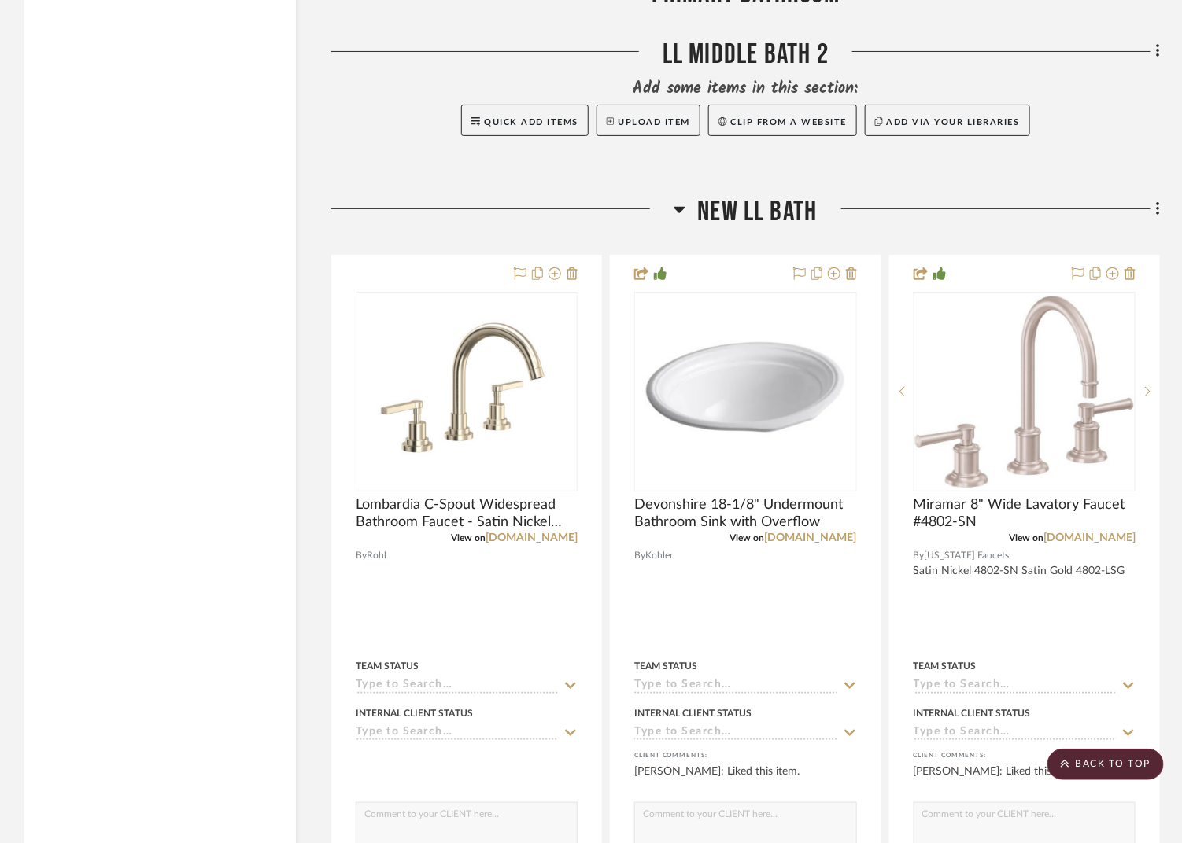
scroll to position [7070, 0]
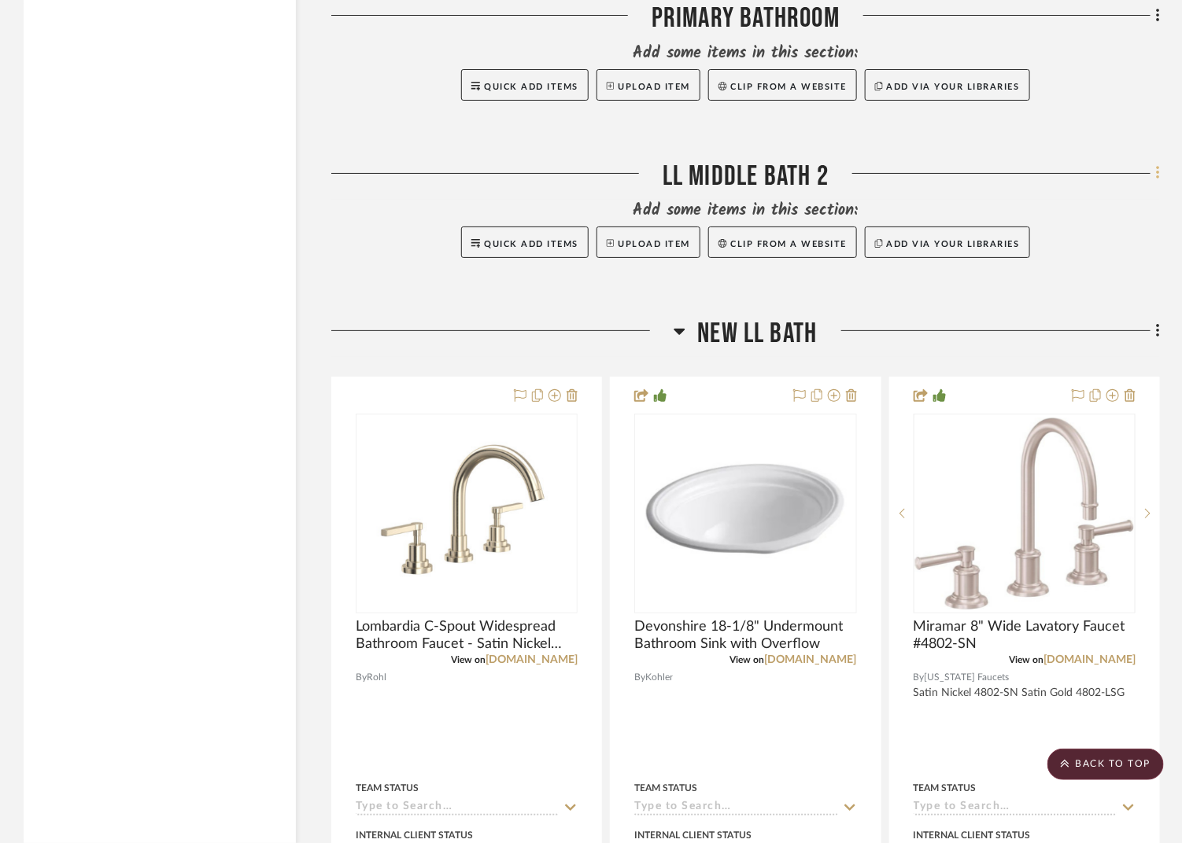
click at [1153, 162] on fa-icon at bounding box center [1155, 175] width 10 height 26
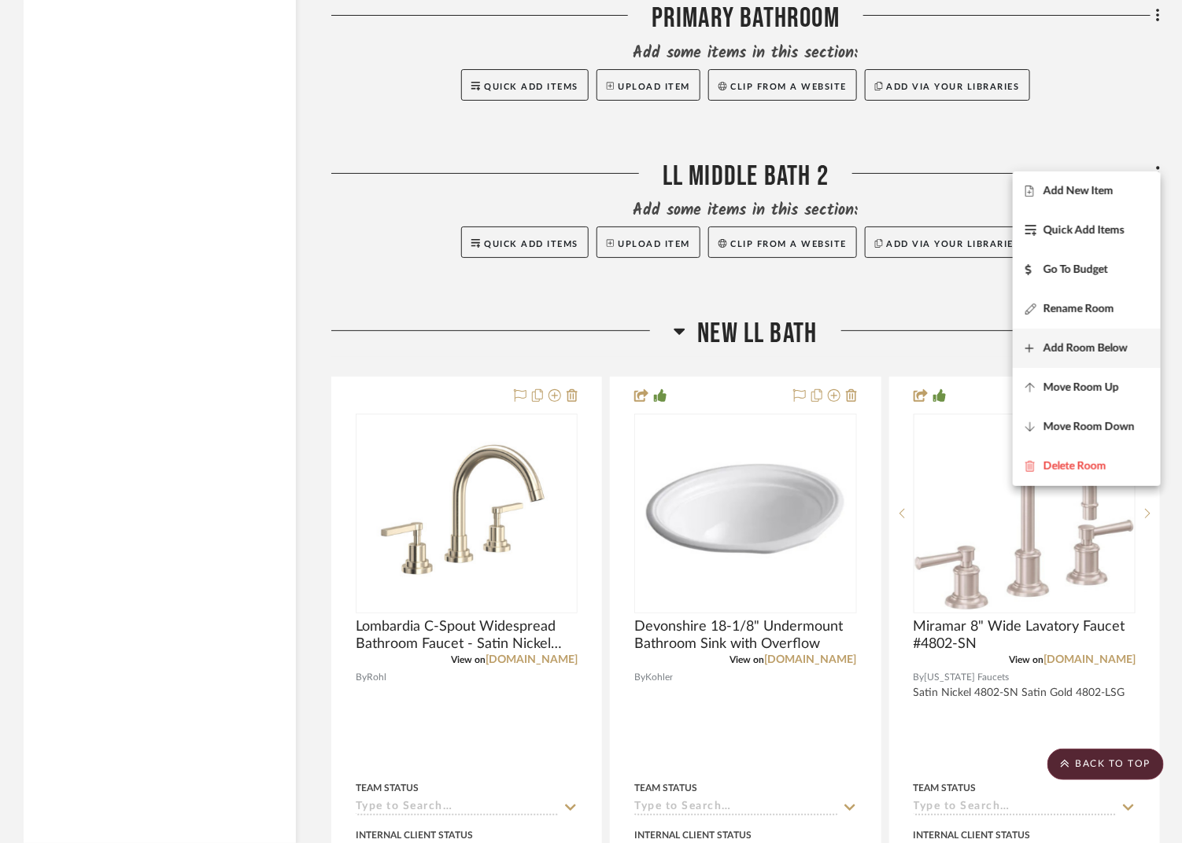
click at [1102, 356] on button "Add Room Below" at bounding box center [1087, 348] width 148 height 39
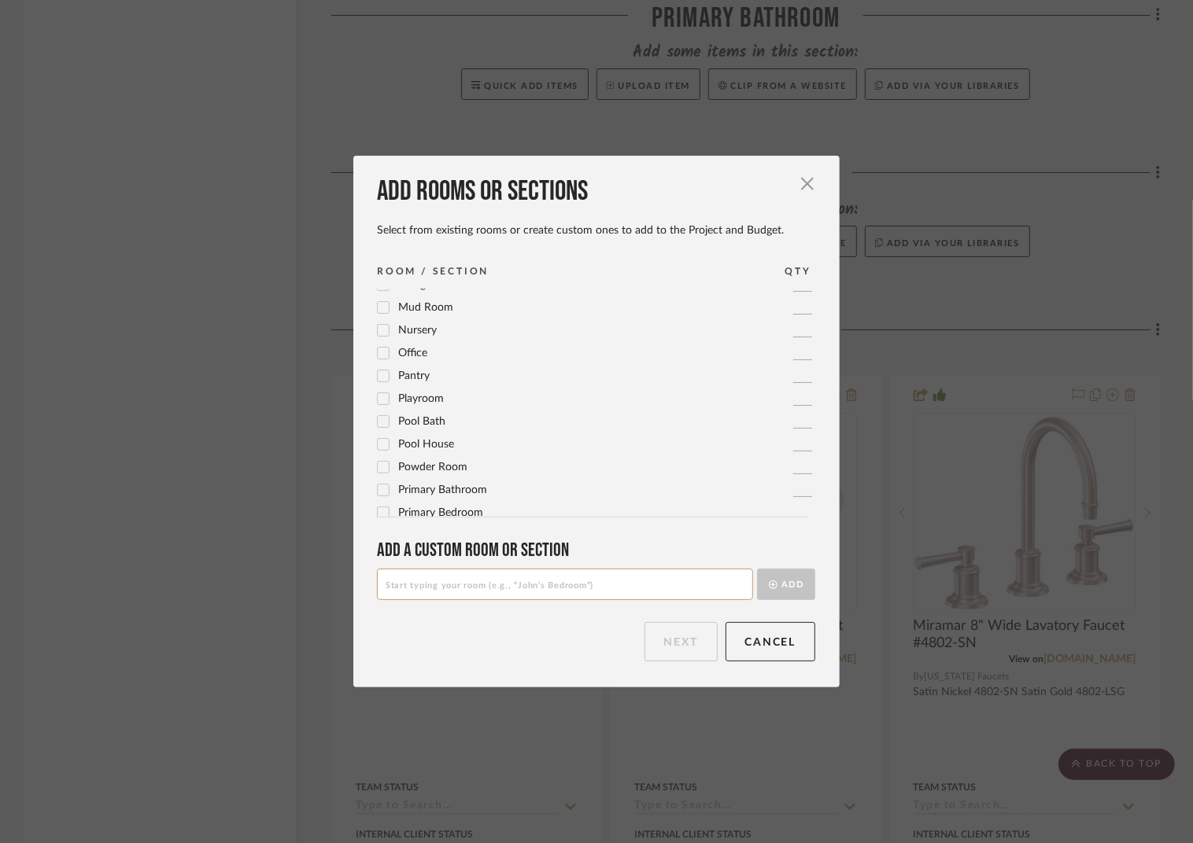
scroll to position [524, 0]
click at [467, 585] on input at bounding box center [565, 584] width 376 height 31
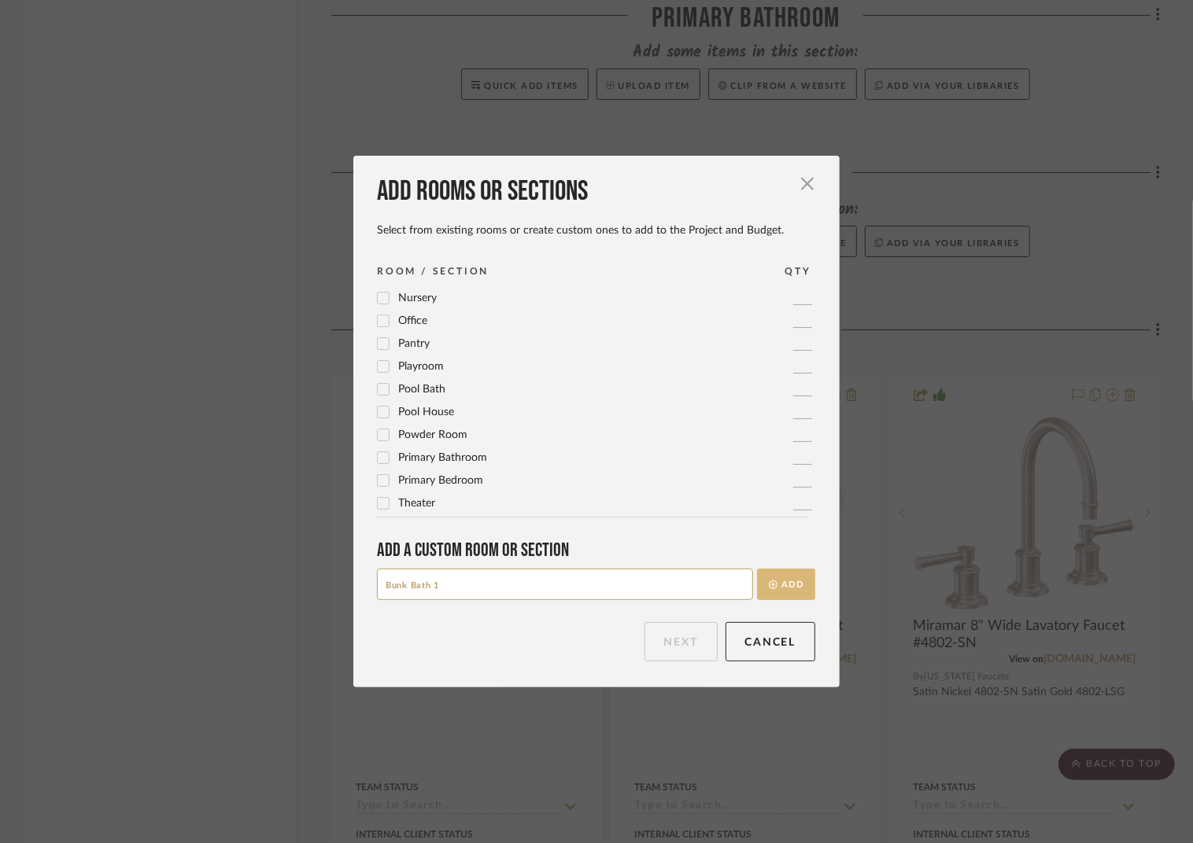
type input "Bunk Bath 1"
click at [792, 582] on button "Add" at bounding box center [786, 584] width 58 height 31
click at [661, 646] on button "Next" at bounding box center [680, 641] width 73 height 39
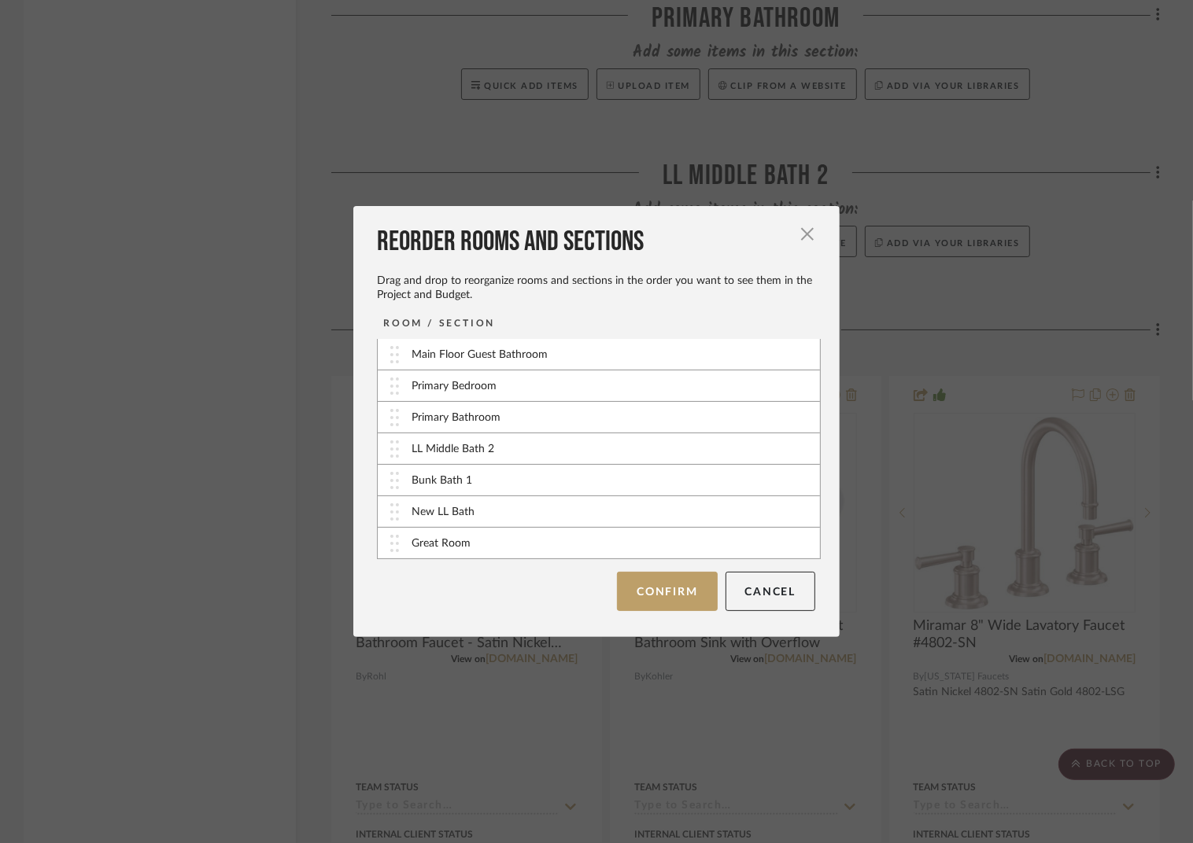
scroll to position [96, 0]
drag, startPoint x: 465, startPoint y: 482, endPoint x: 460, endPoint y: 448, distance: 34.3
click at [640, 589] on button "Confirm" at bounding box center [667, 591] width 100 height 39
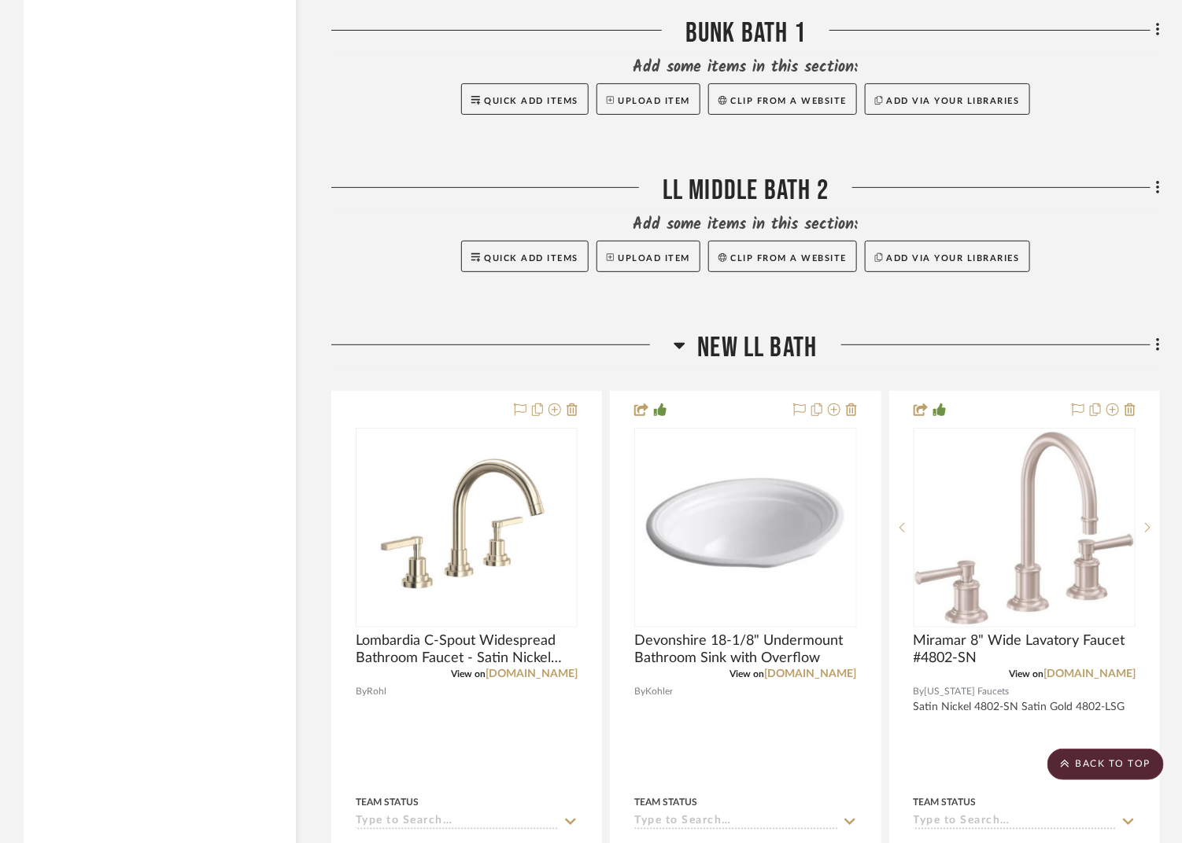
scroll to position [7085, 0]
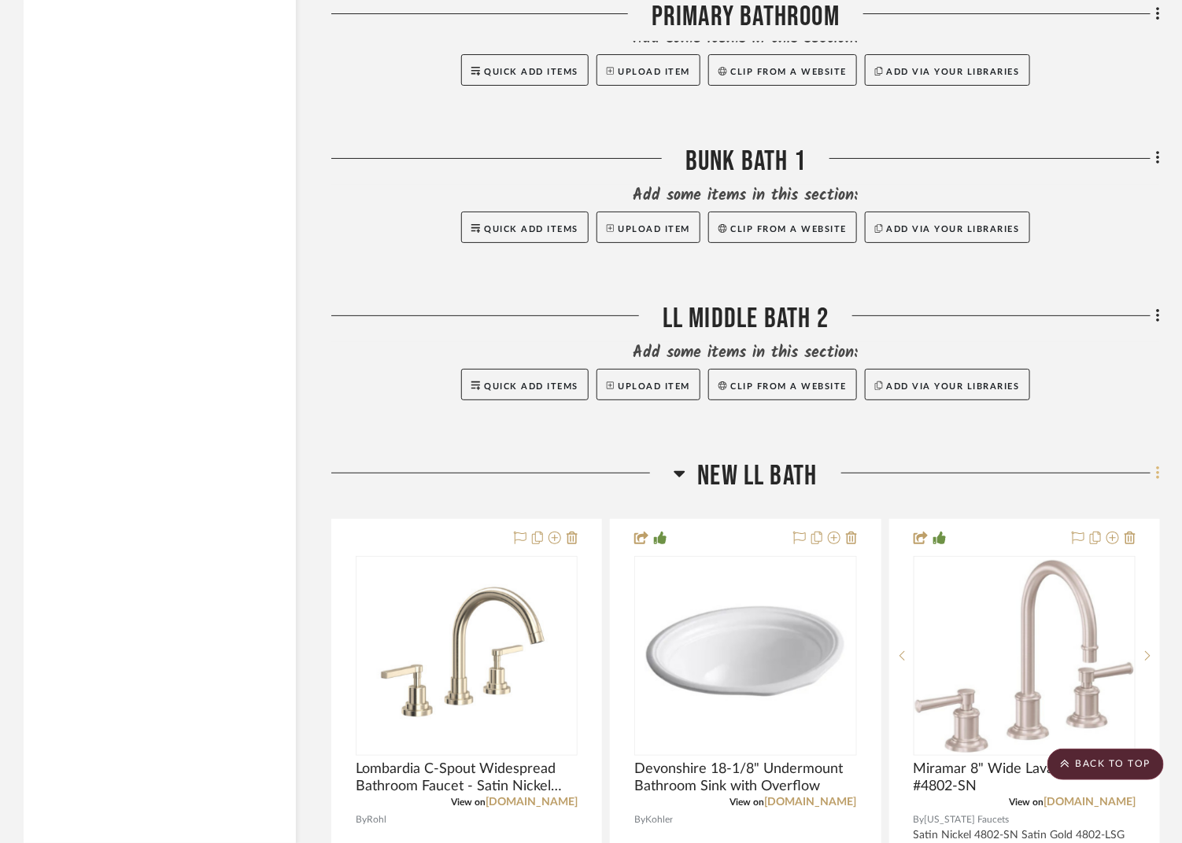
click at [1153, 462] on fa-icon at bounding box center [1155, 475] width 10 height 26
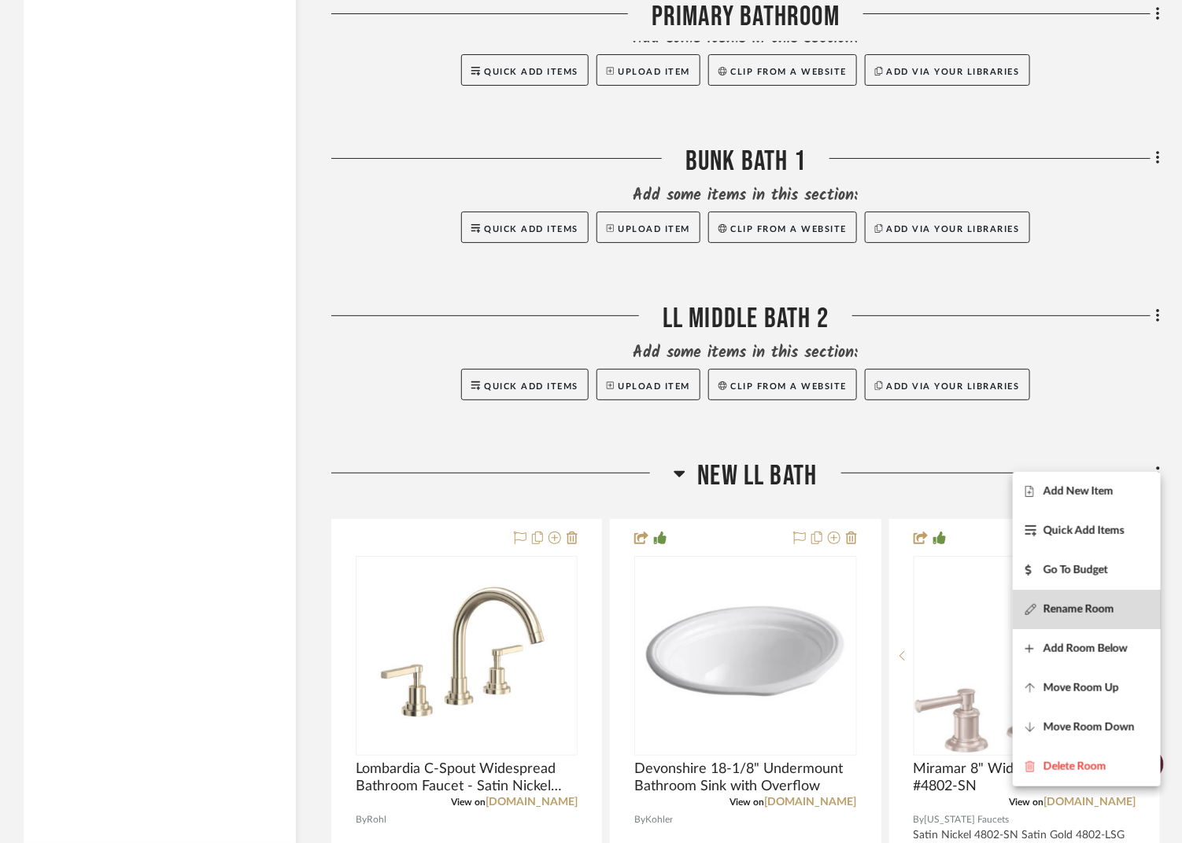
click at [1078, 612] on span "Rename Room" at bounding box center [1078, 609] width 71 height 13
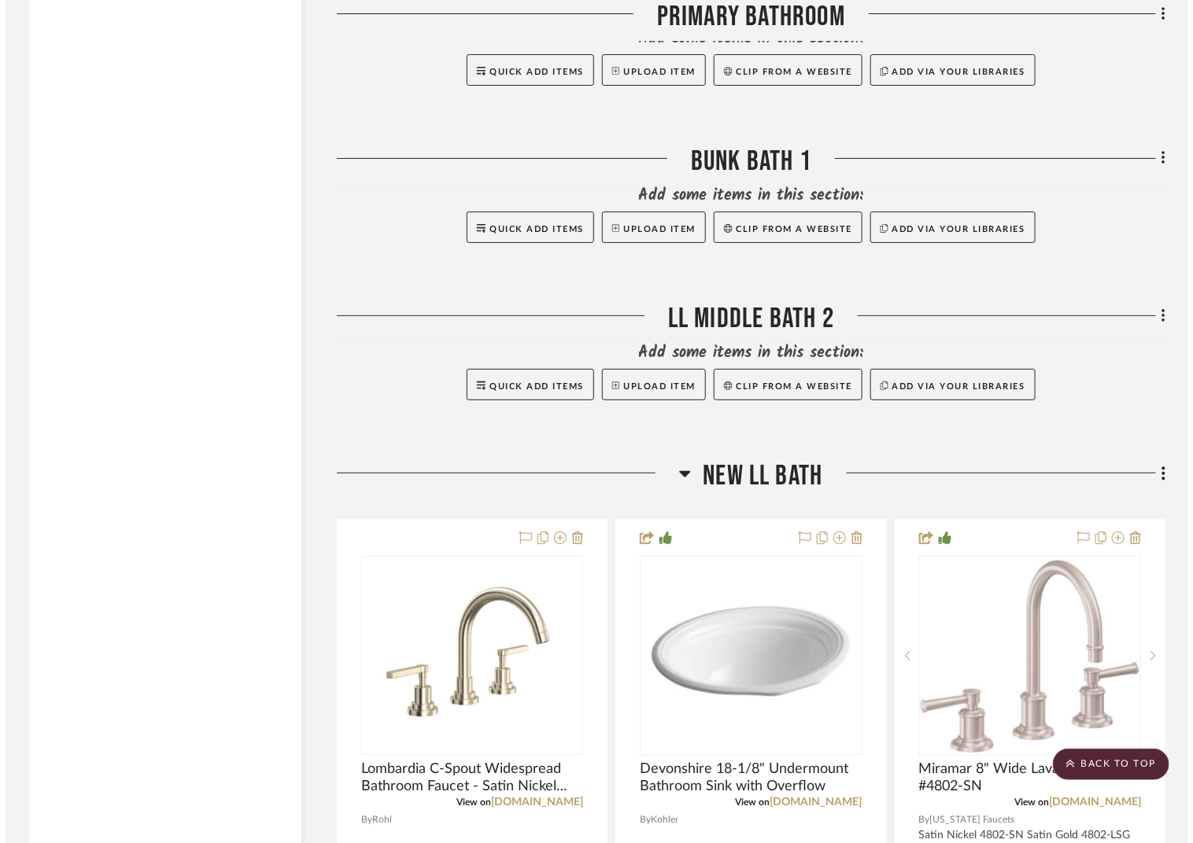
scroll to position [0, 0]
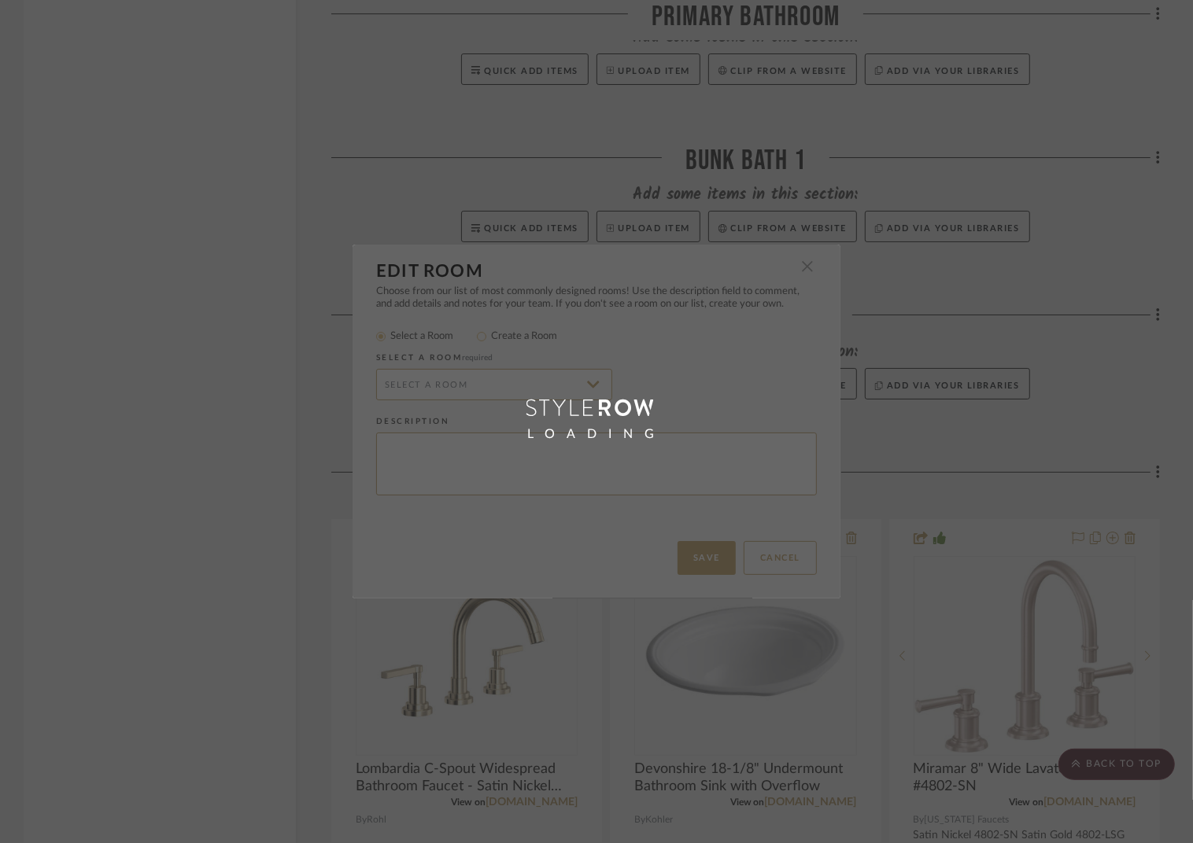
radio input "false"
radio input "true"
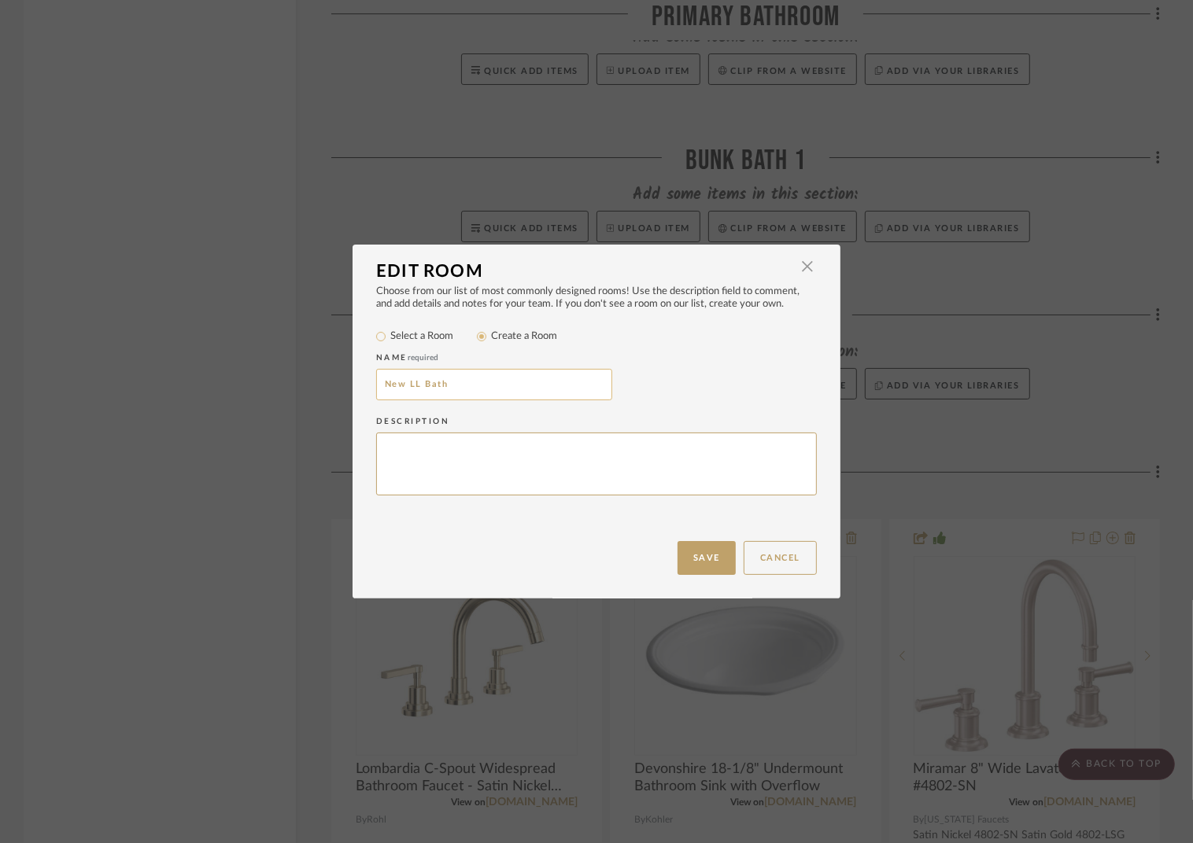
click at [466, 382] on input "New LL Bath" at bounding box center [494, 384] width 236 height 31
type input "New LL Bath 3"
click at [698, 552] on button "Save" at bounding box center [706, 558] width 58 height 34
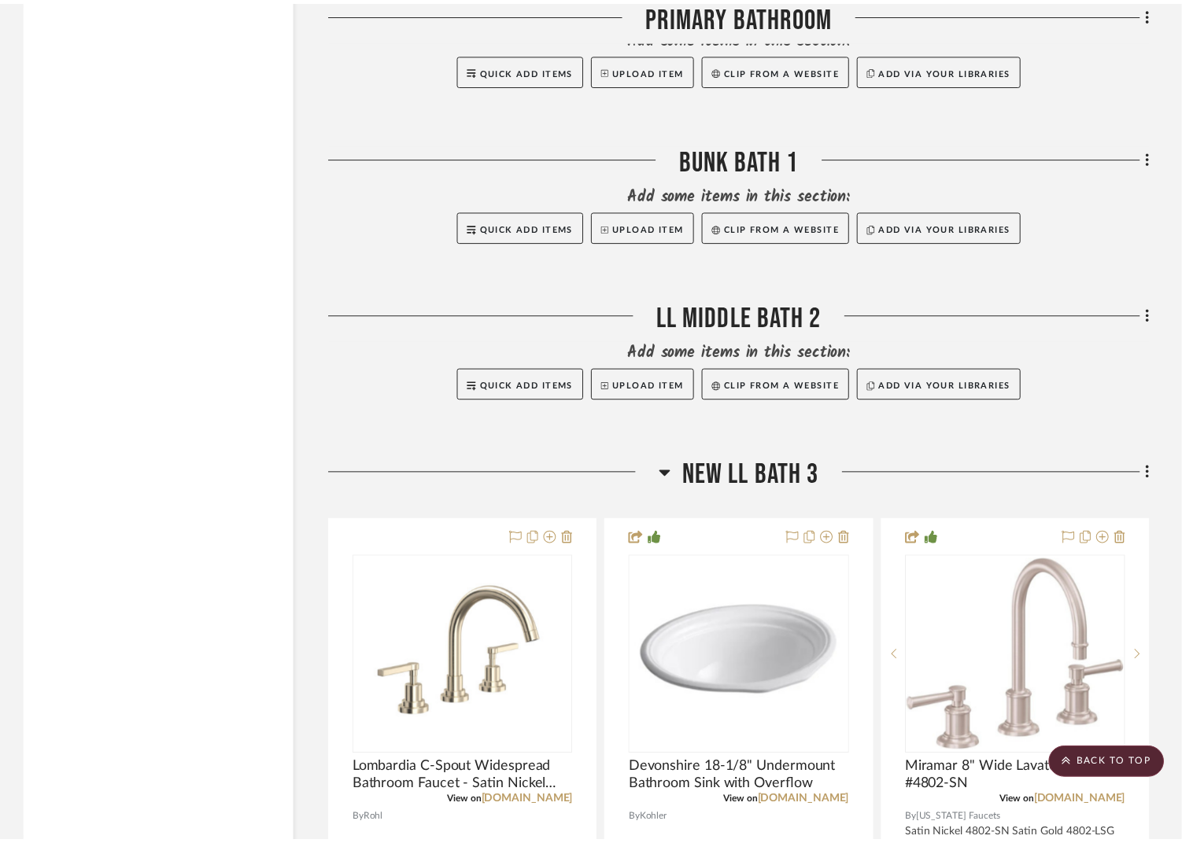
scroll to position [7085, 0]
